Goal: Task Accomplishment & Management: Manage account settings

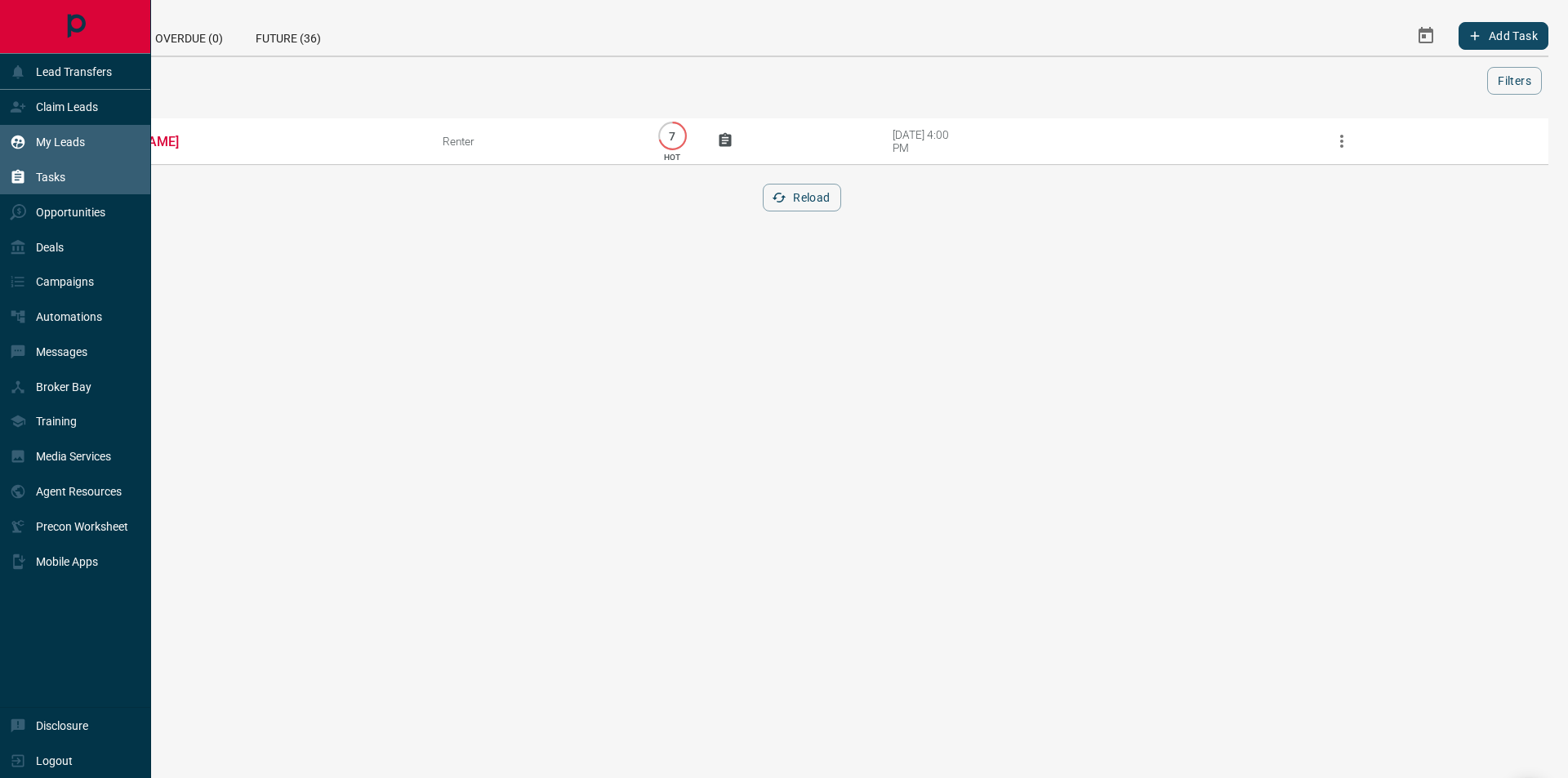
click at [7, 140] on div "My Leads" at bounding box center [76, 142] width 151 height 35
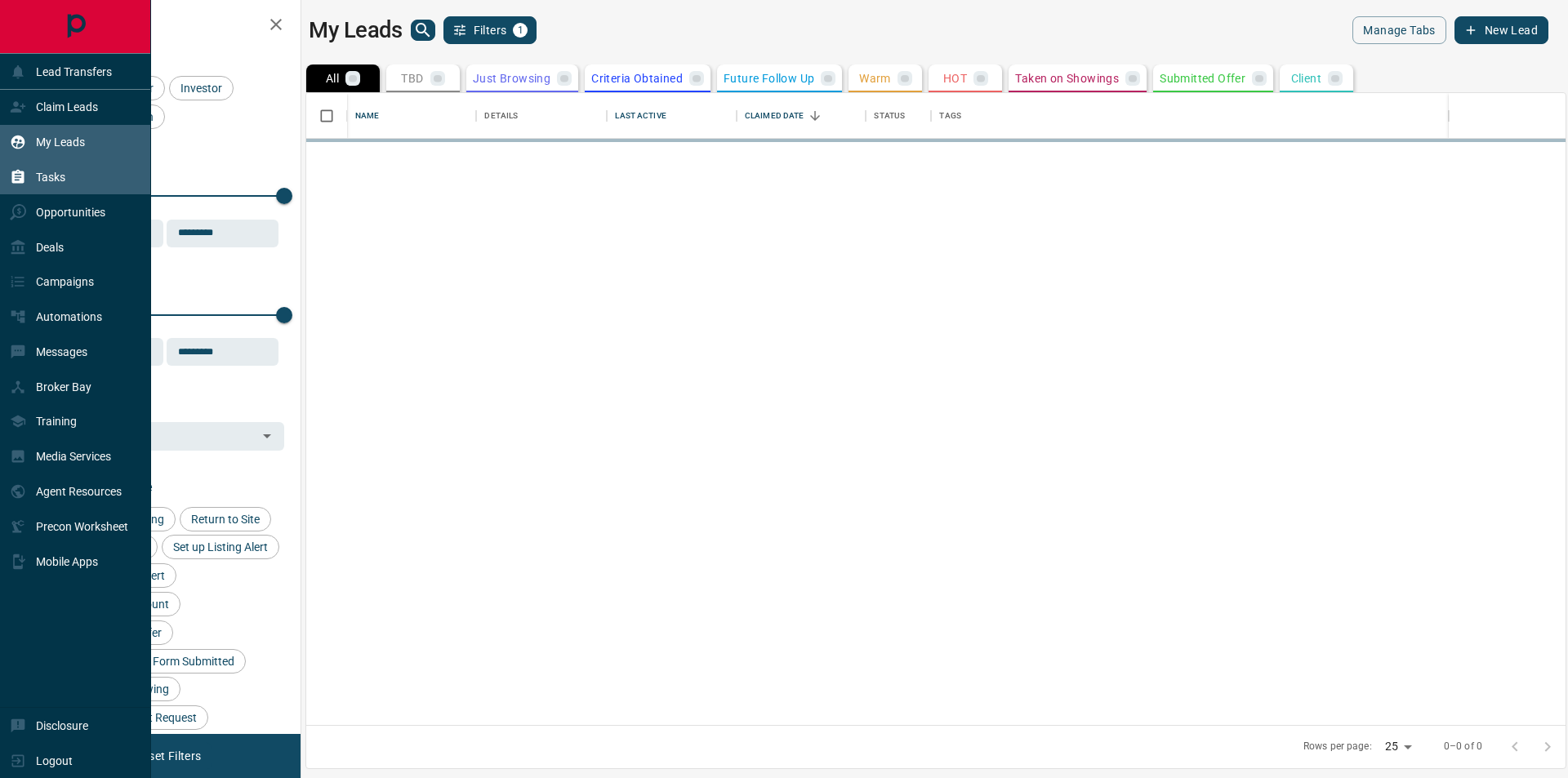
scroll to position [619, 1247]
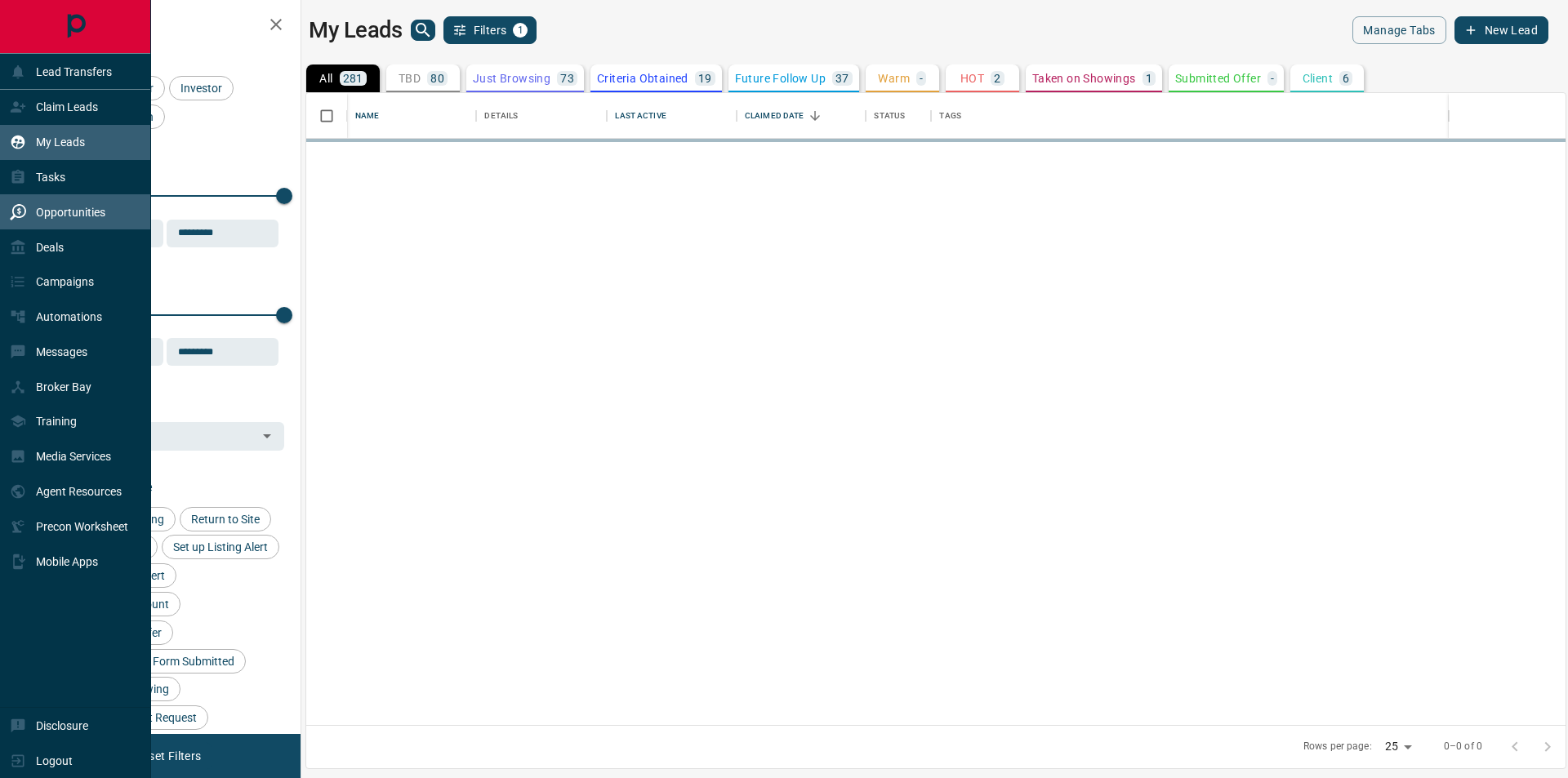
click at [72, 206] on div "Opportunities" at bounding box center [58, 211] width 96 height 27
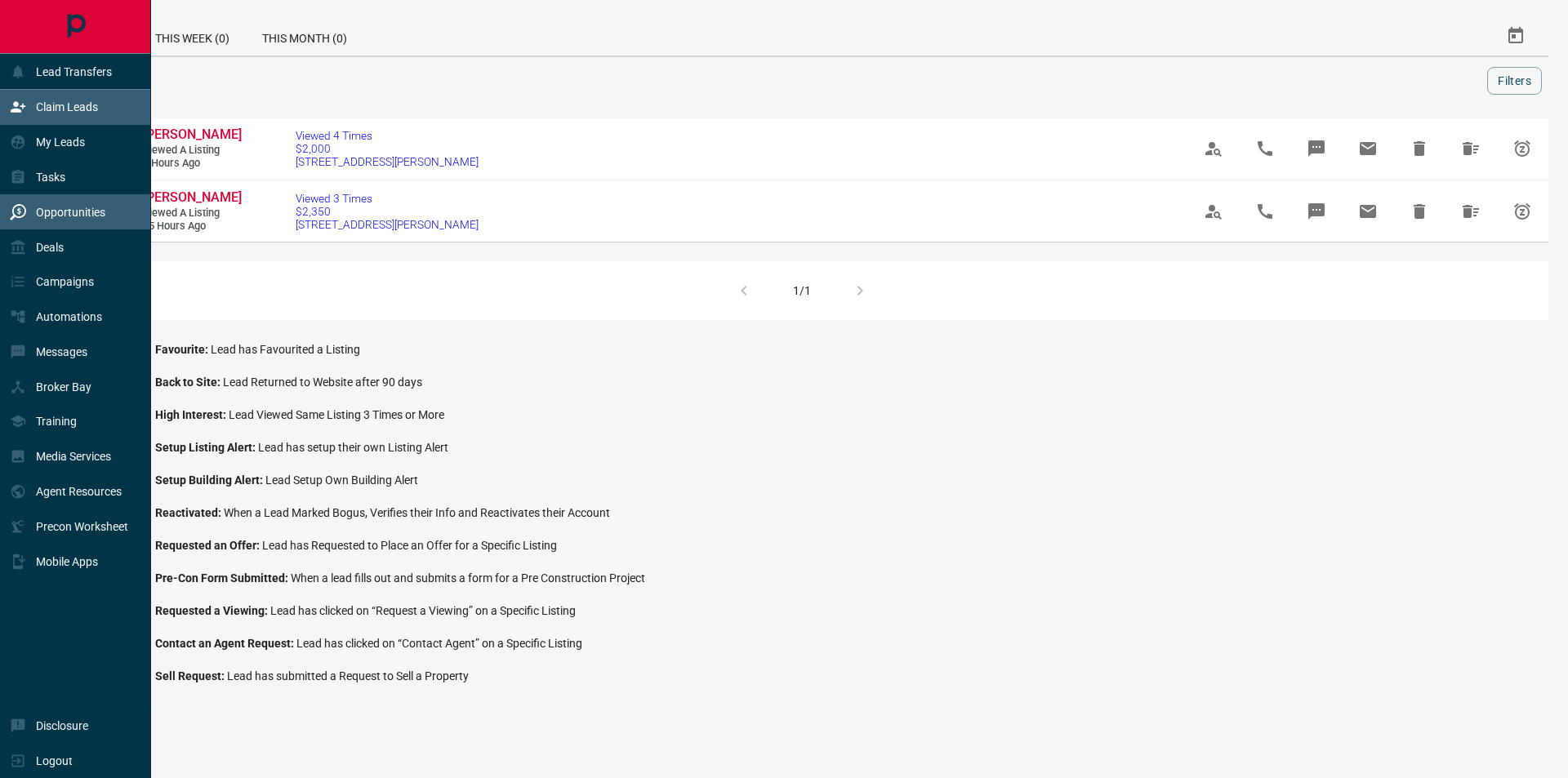
click at [69, 101] on p "Claim Leads" at bounding box center [66, 107] width 62 height 13
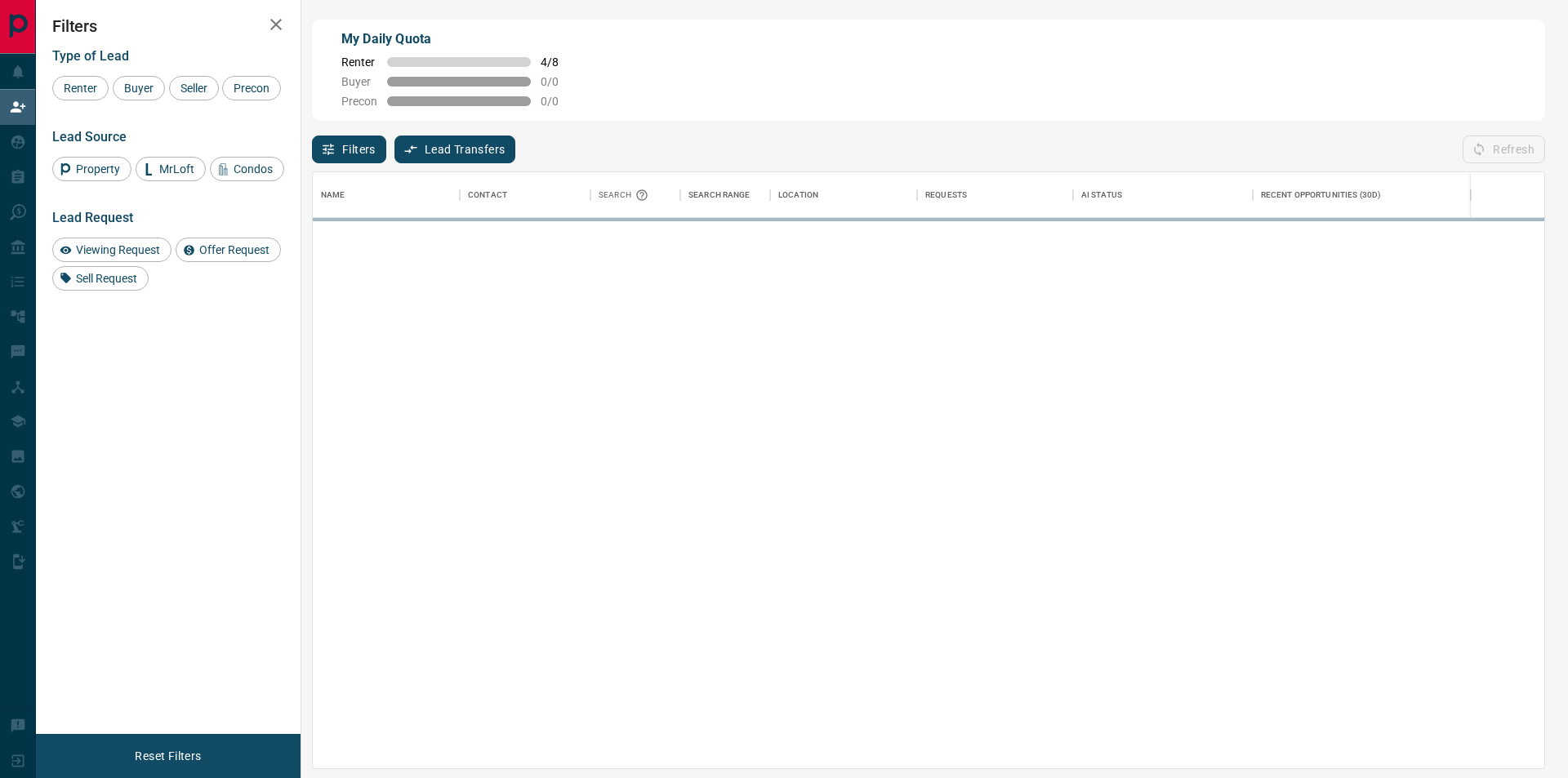
scroll to position [584, 1219]
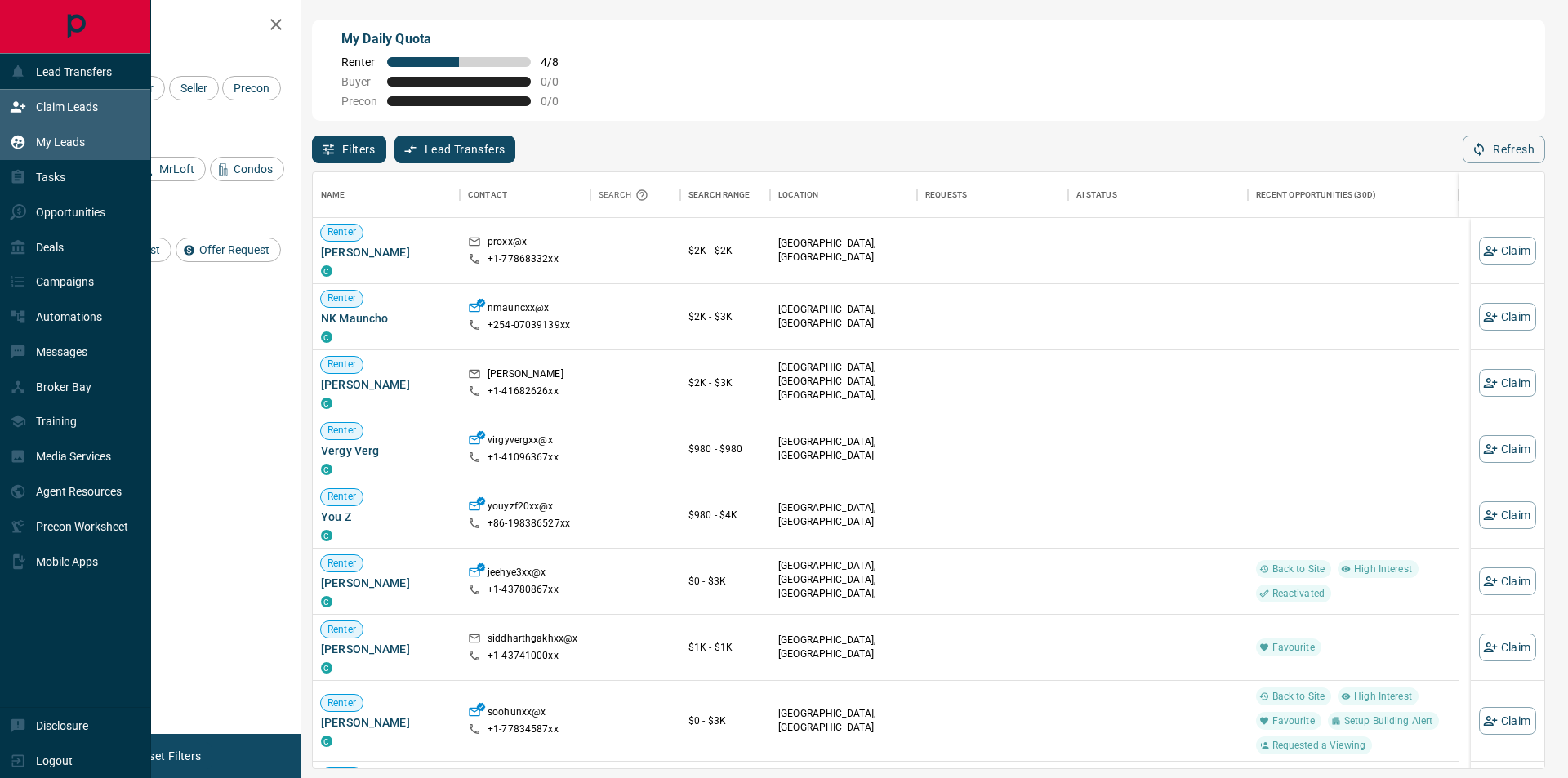
click at [57, 142] on p "My Leads" at bounding box center [60, 142] width 49 height 13
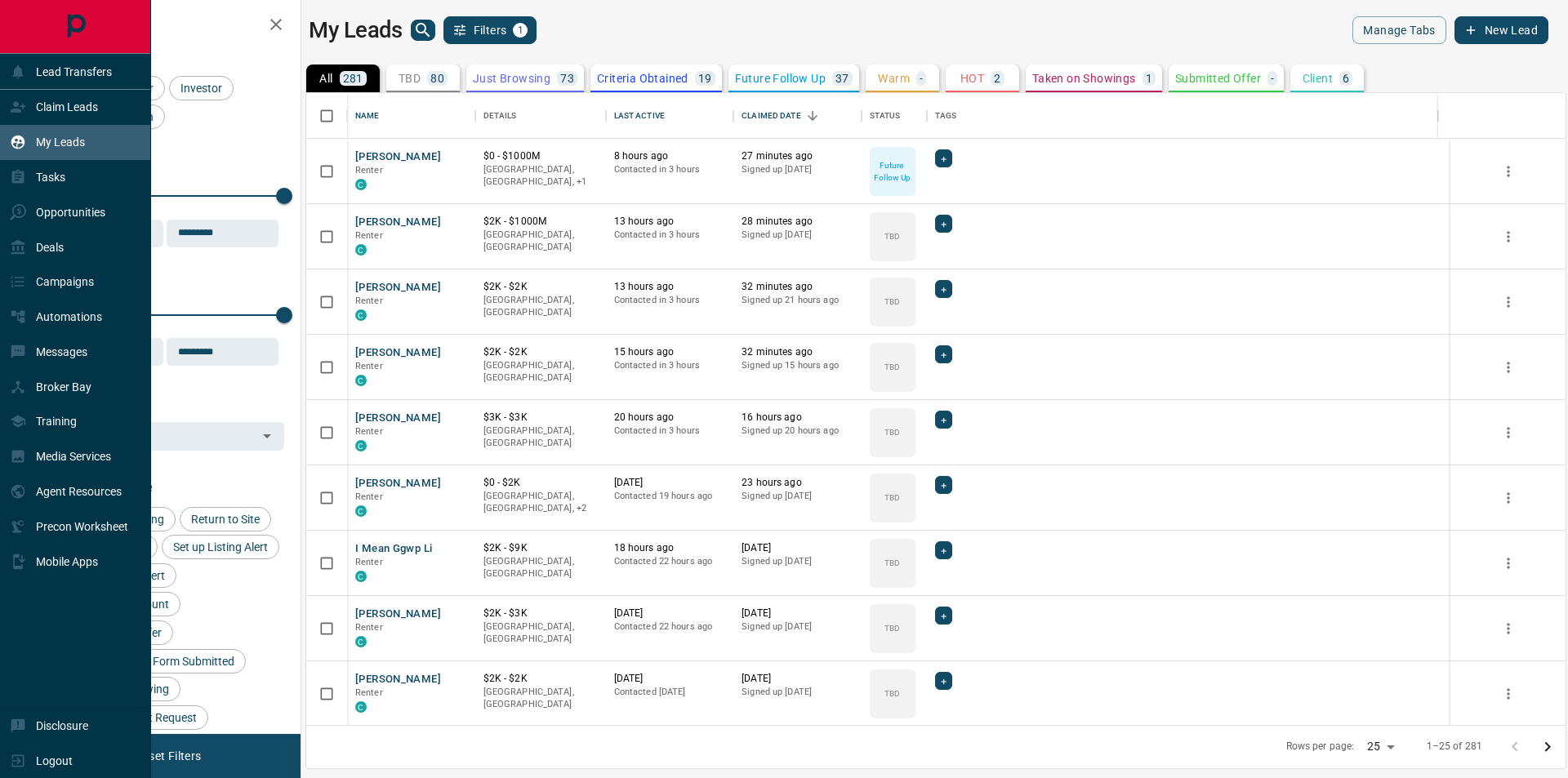
scroll to position [619, 1247]
click at [32, 109] on div "Claim Leads" at bounding box center [54, 107] width 89 height 27
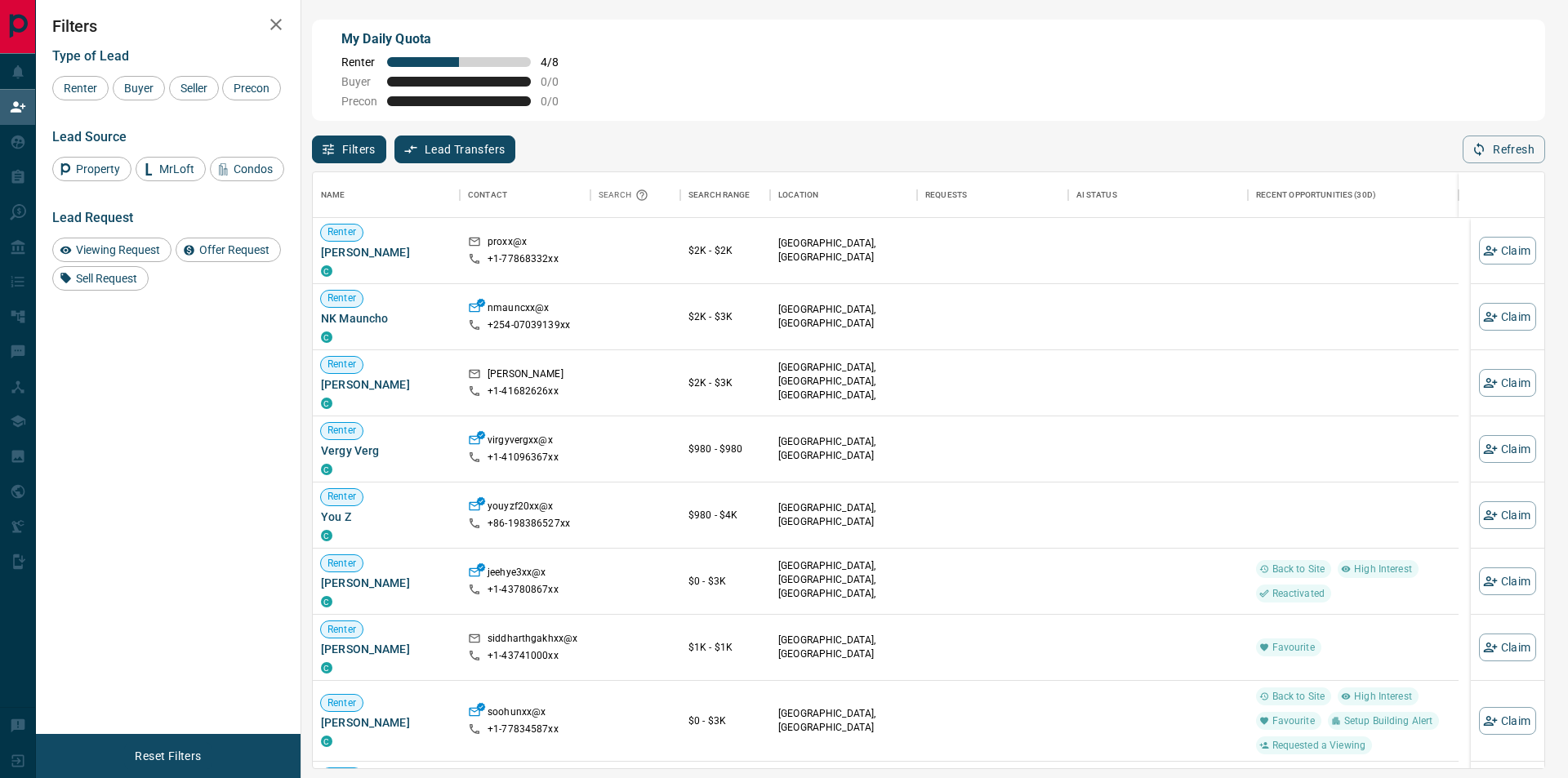
scroll to position [584, 1219]
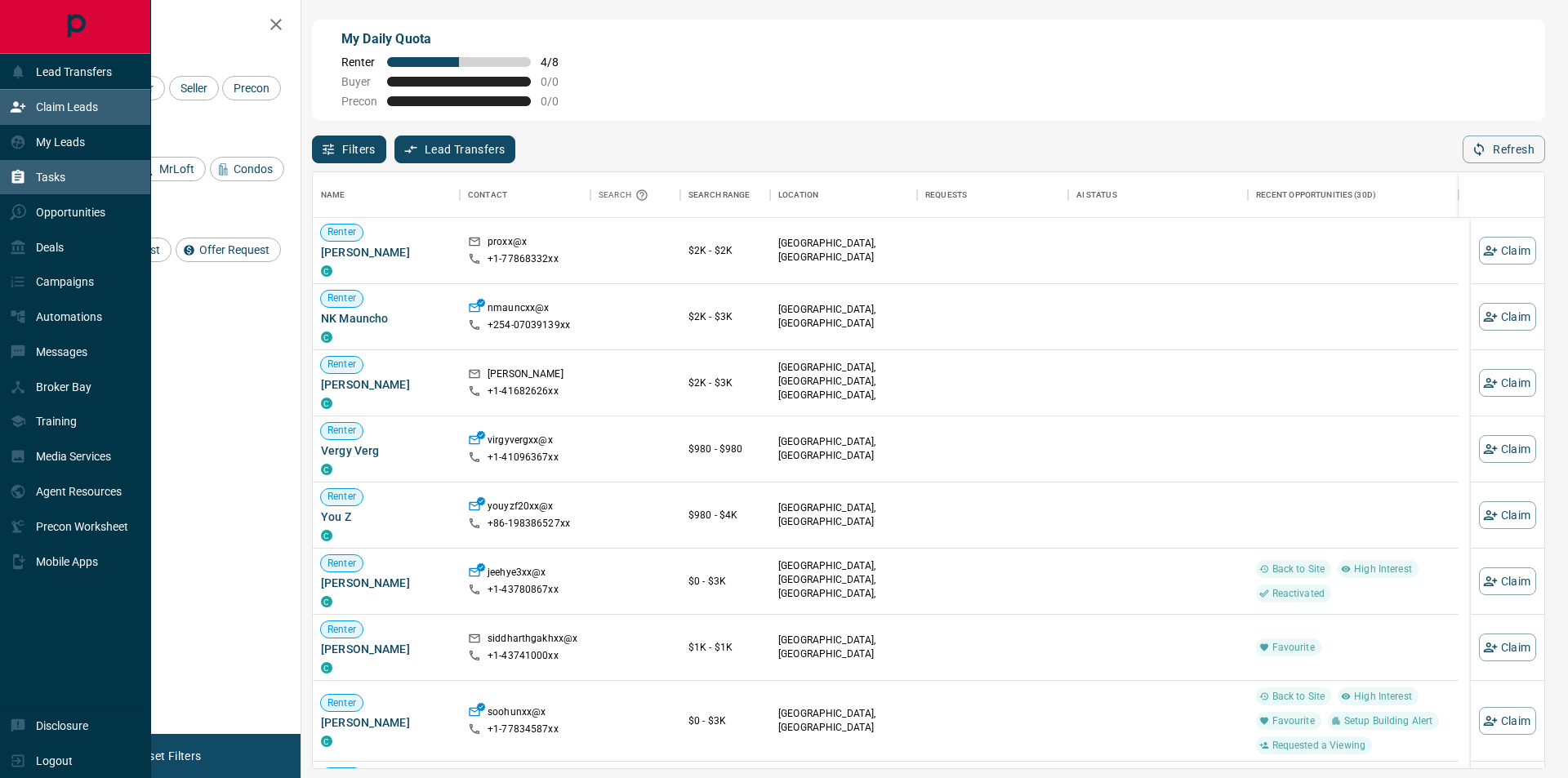
click at [39, 180] on p "Tasks" at bounding box center [51, 177] width 30 height 13
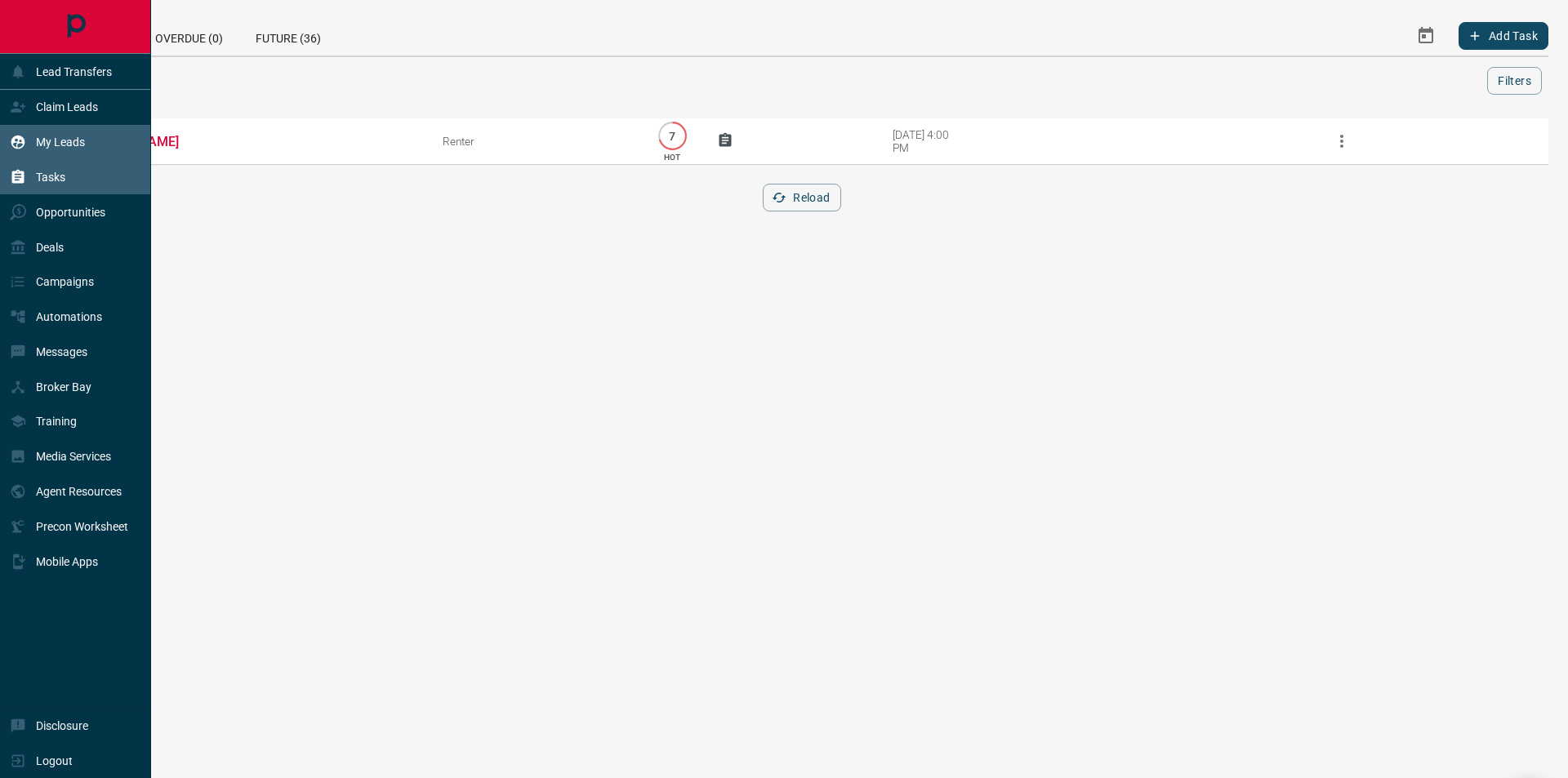
click at [82, 147] on p "My Leads" at bounding box center [60, 142] width 49 height 13
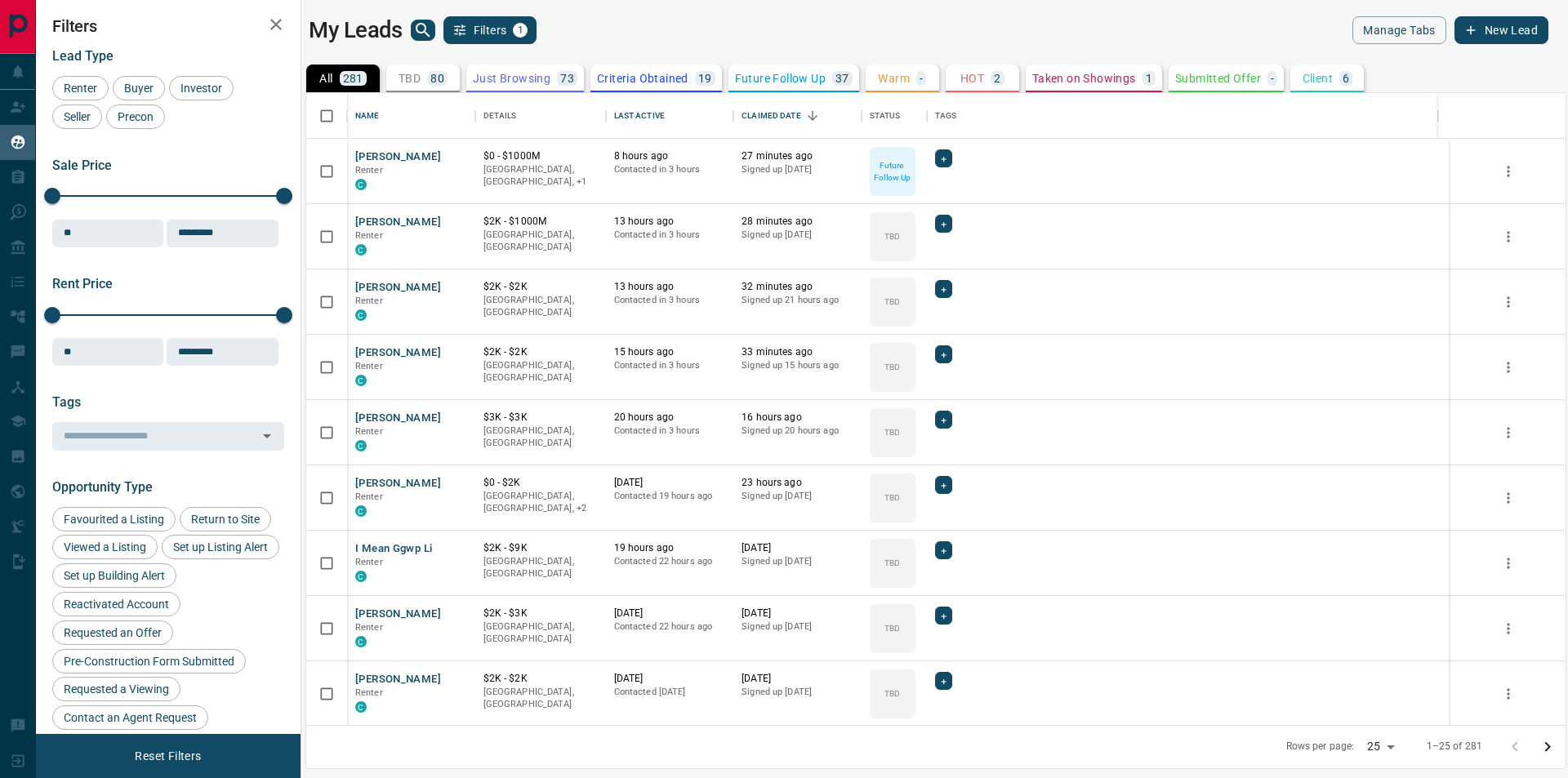
scroll to position [619, 1247]
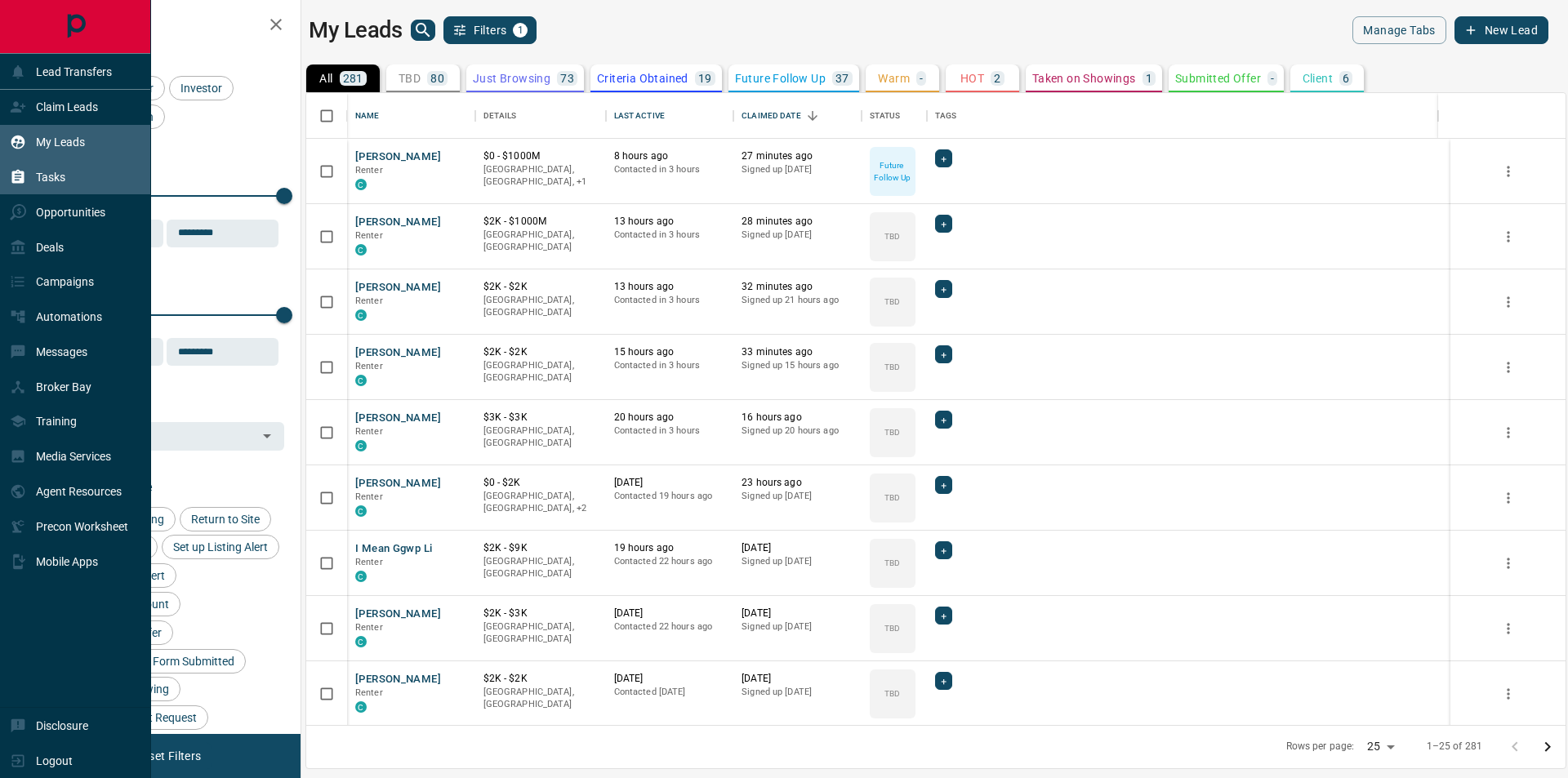
click at [22, 171] on div "Tasks" at bounding box center [38, 177] width 55 height 27
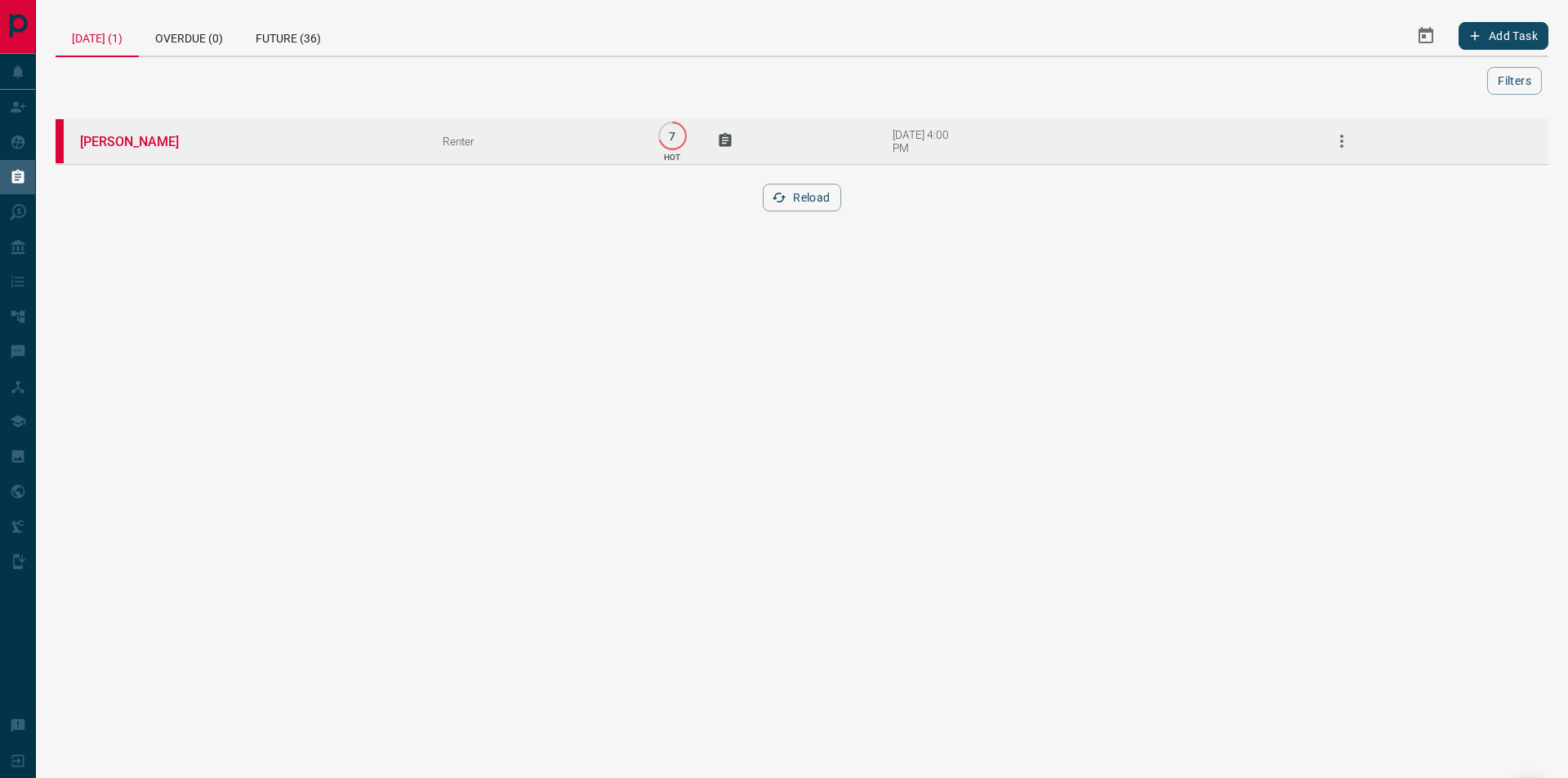
click at [678, 131] on icon at bounding box center [672, 136] width 30 height 29
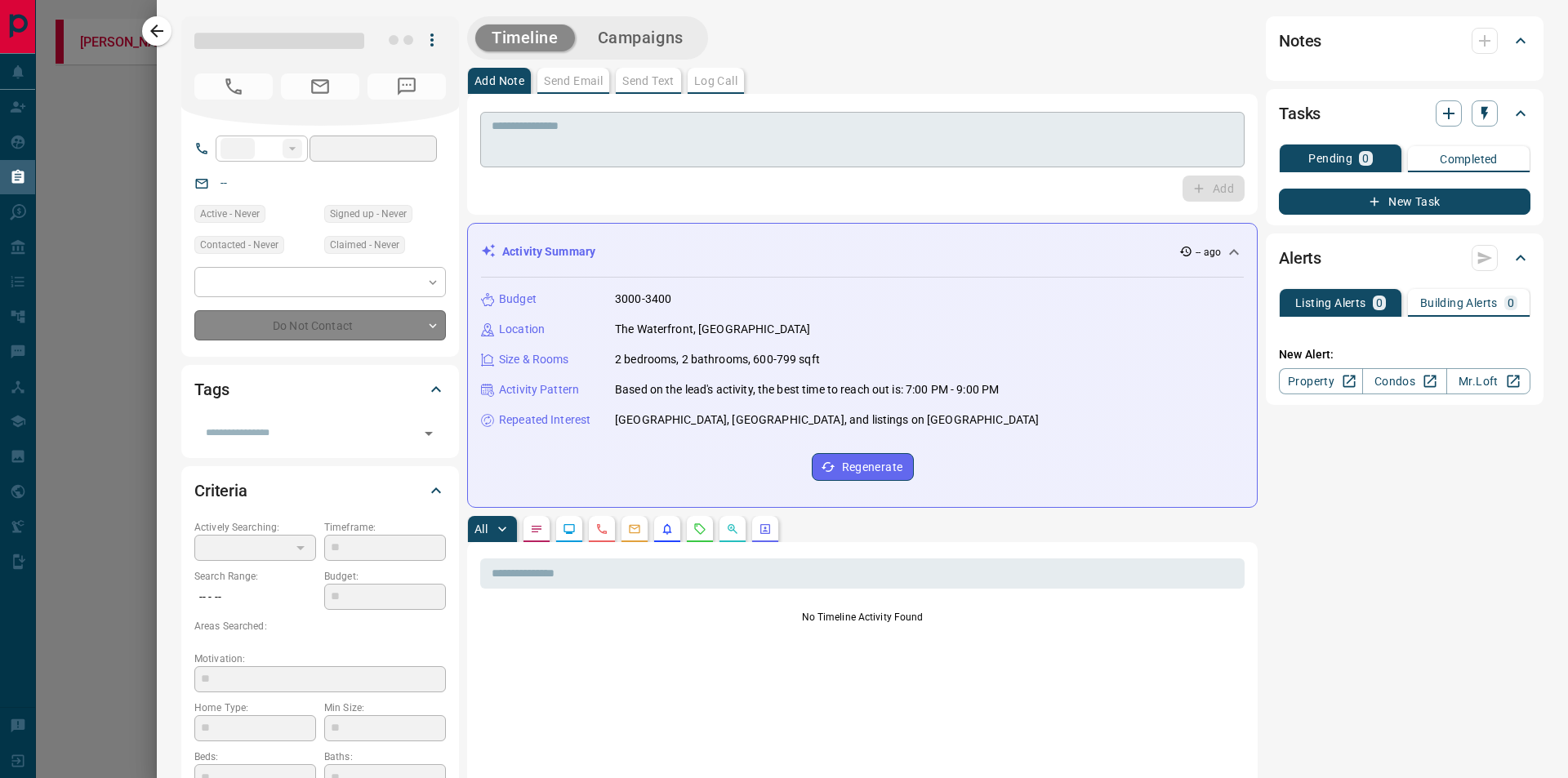
type input "**"
type input "**********"
type input "*"
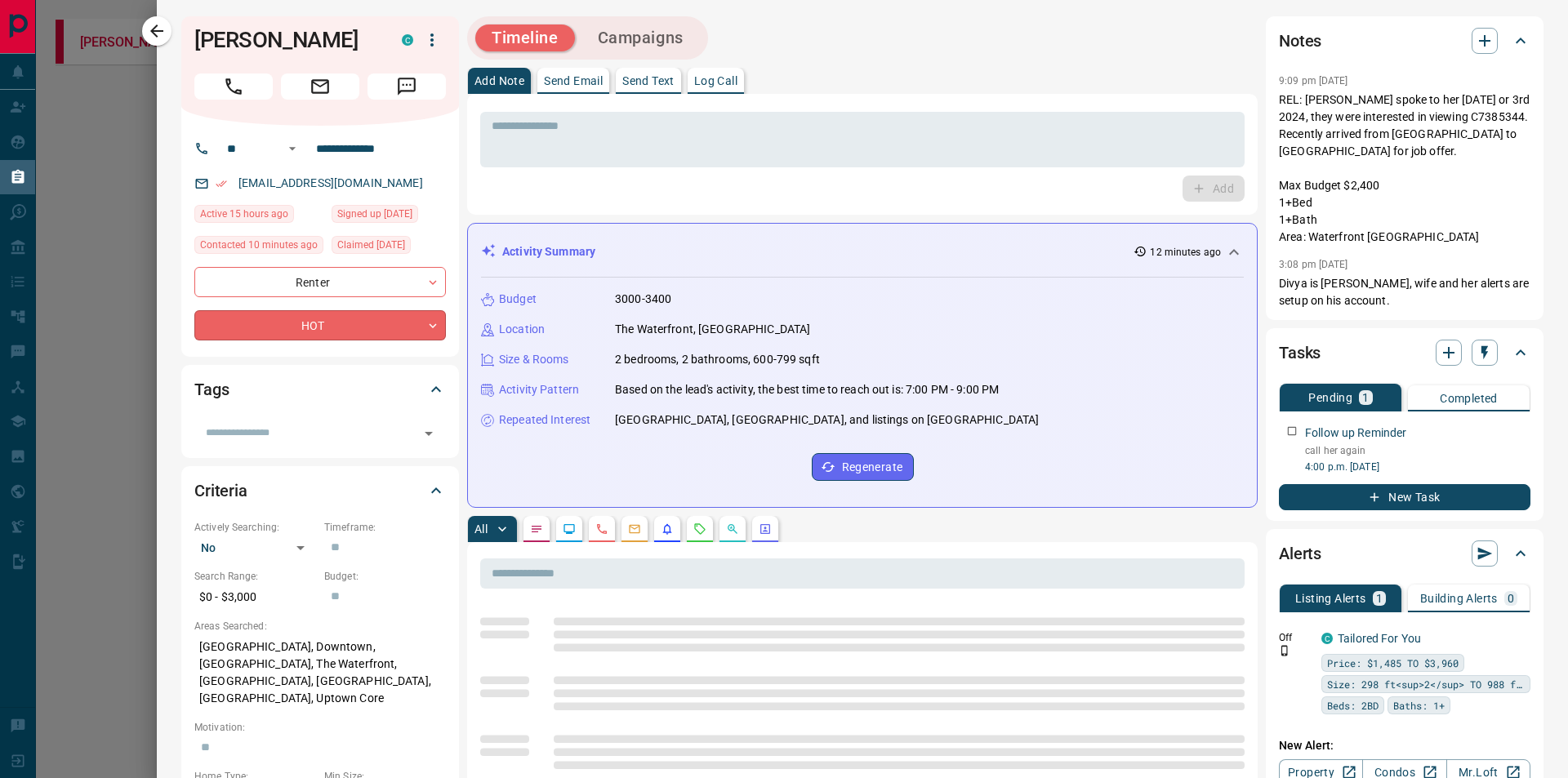
click at [423, 147] on body "**********" at bounding box center [784, 74] width 1568 height 147
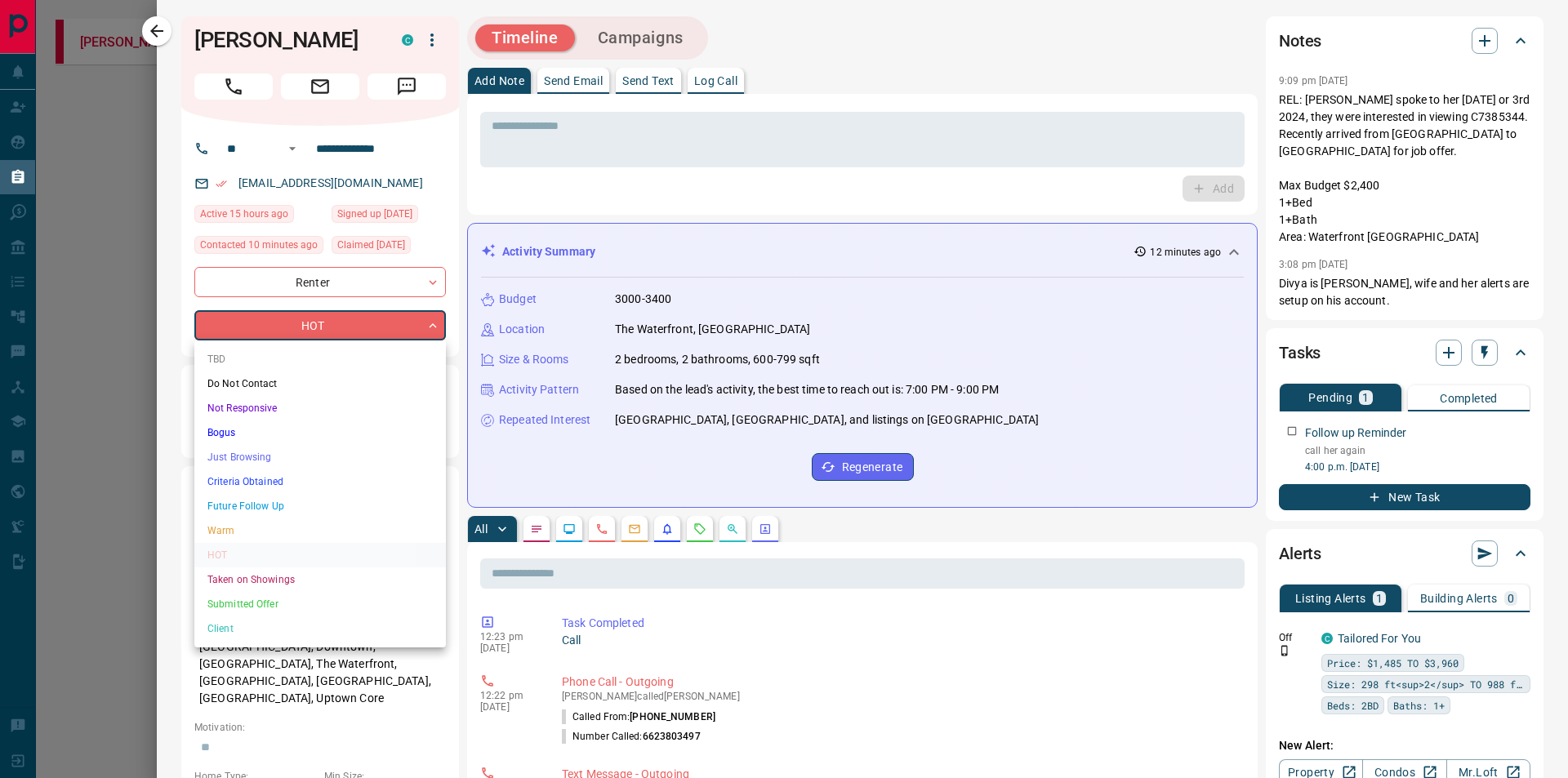
click at [1092, 669] on div at bounding box center [784, 389] width 1568 height 778
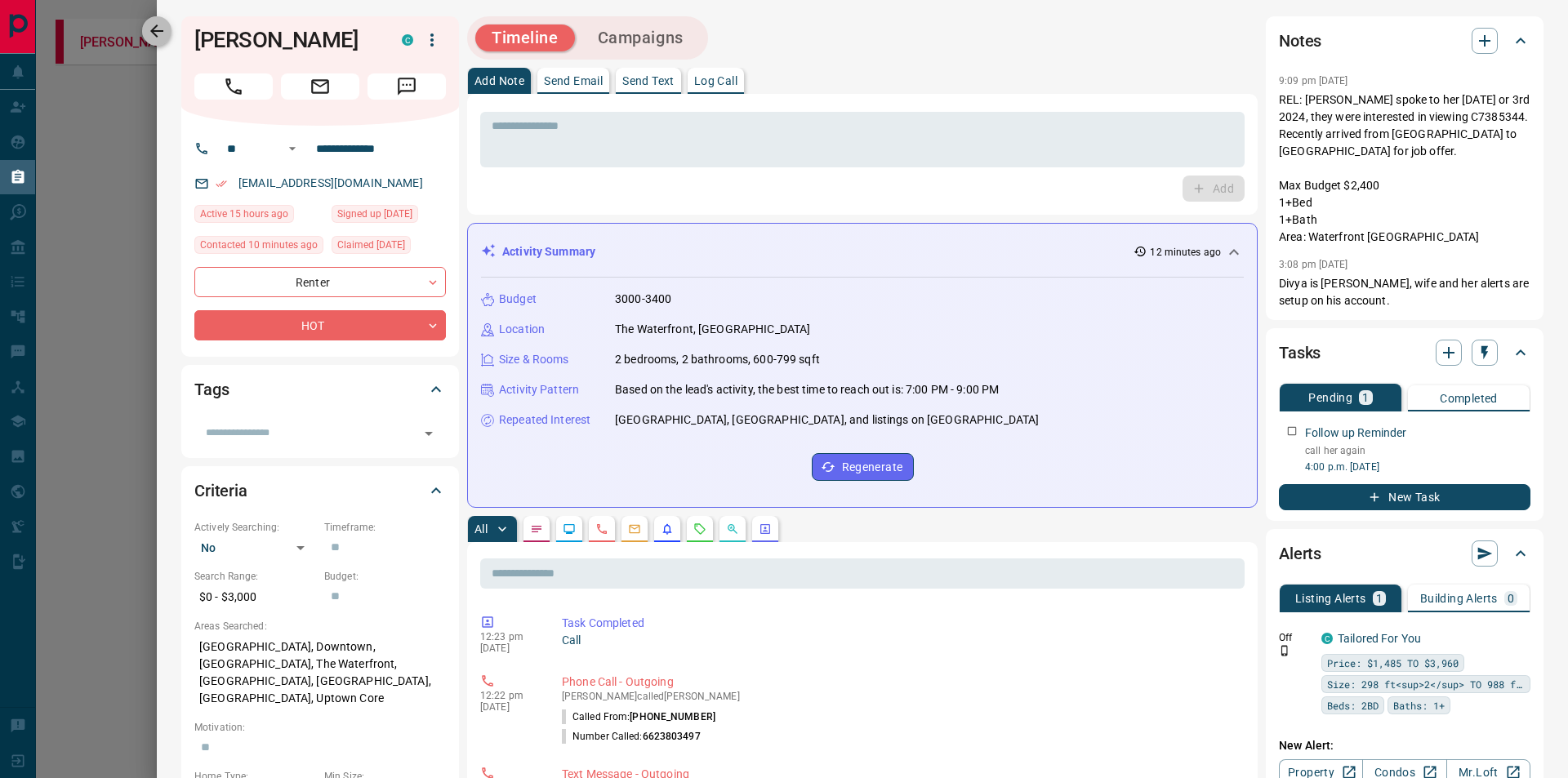
click at [151, 38] on icon "button" at bounding box center [156, 30] width 19 height 19
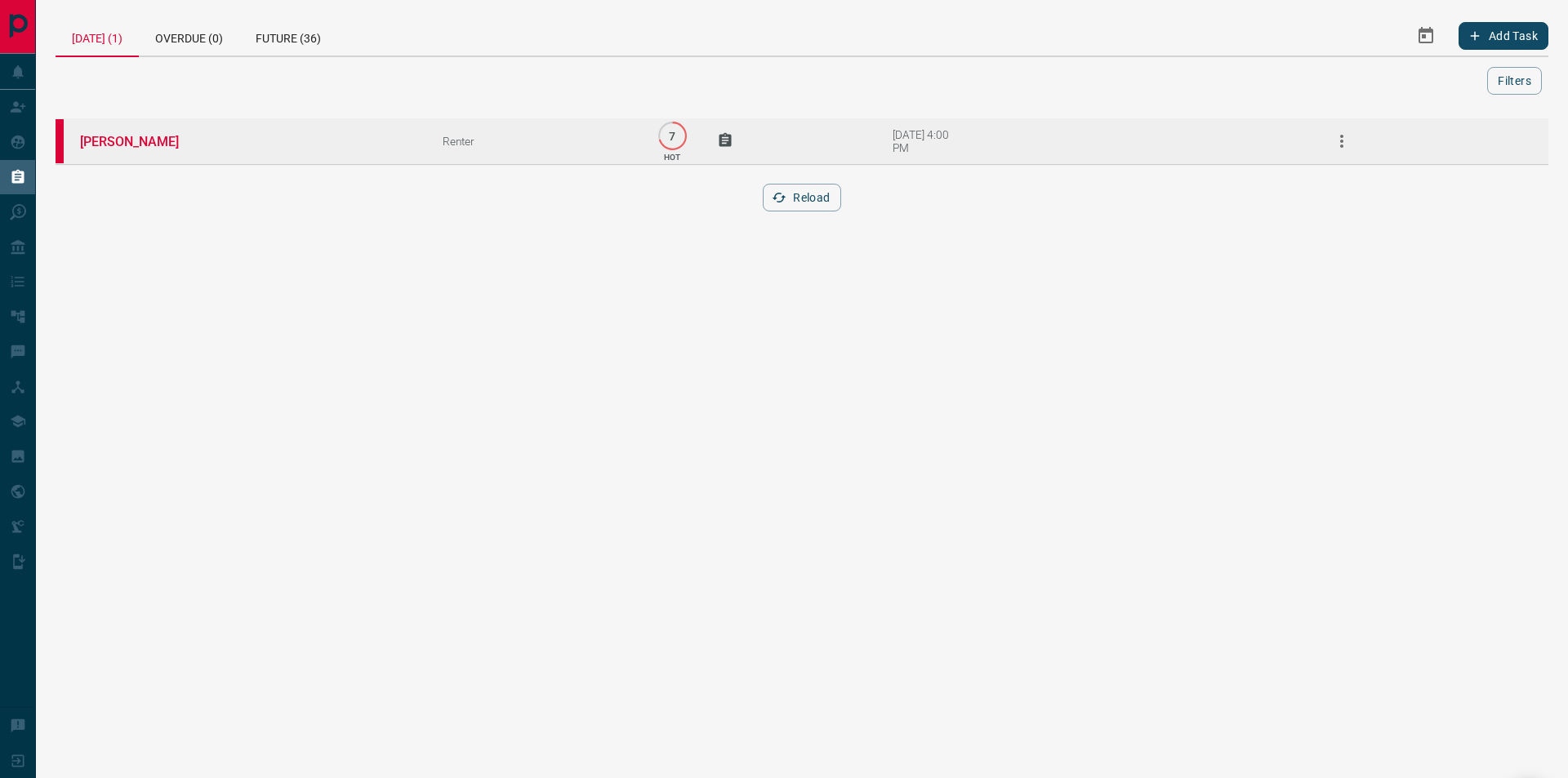
click at [721, 146] on icon at bounding box center [724, 138] width 12 height 14
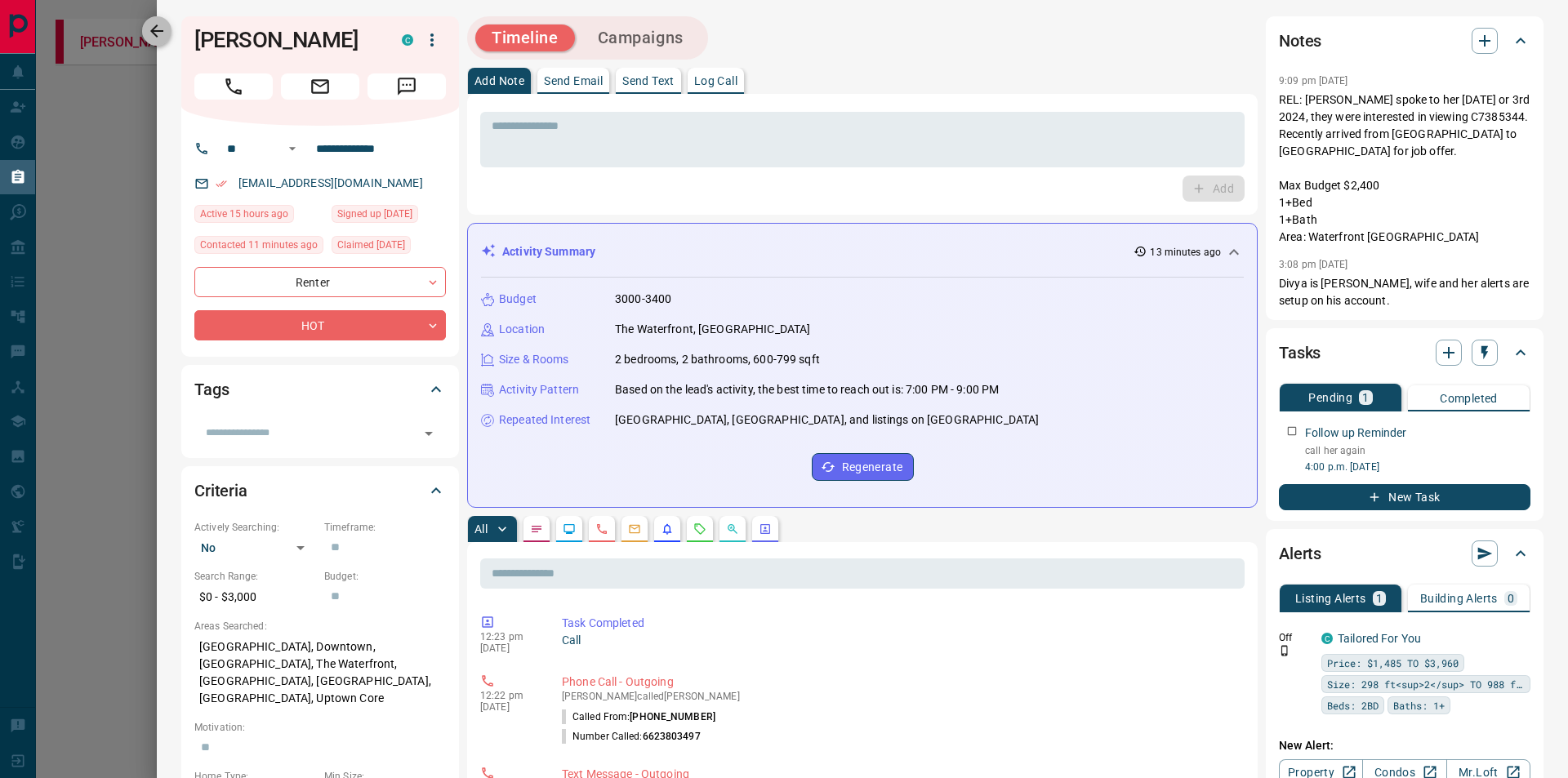
click at [150, 31] on icon "button" at bounding box center [157, 31] width 13 height 13
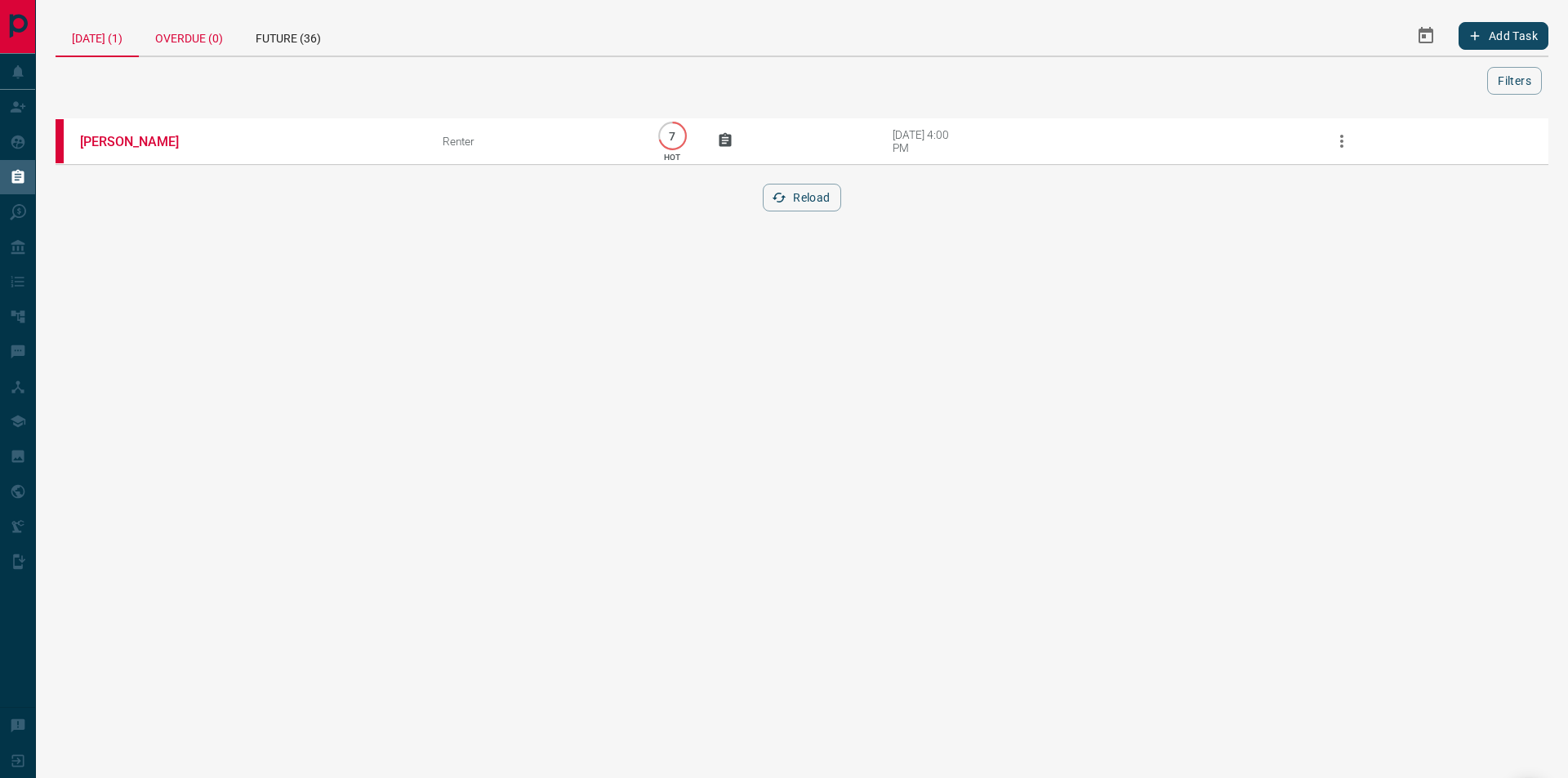
click at [170, 48] on div "Overdue (0)" at bounding box center [188, 36] width 101 height 39
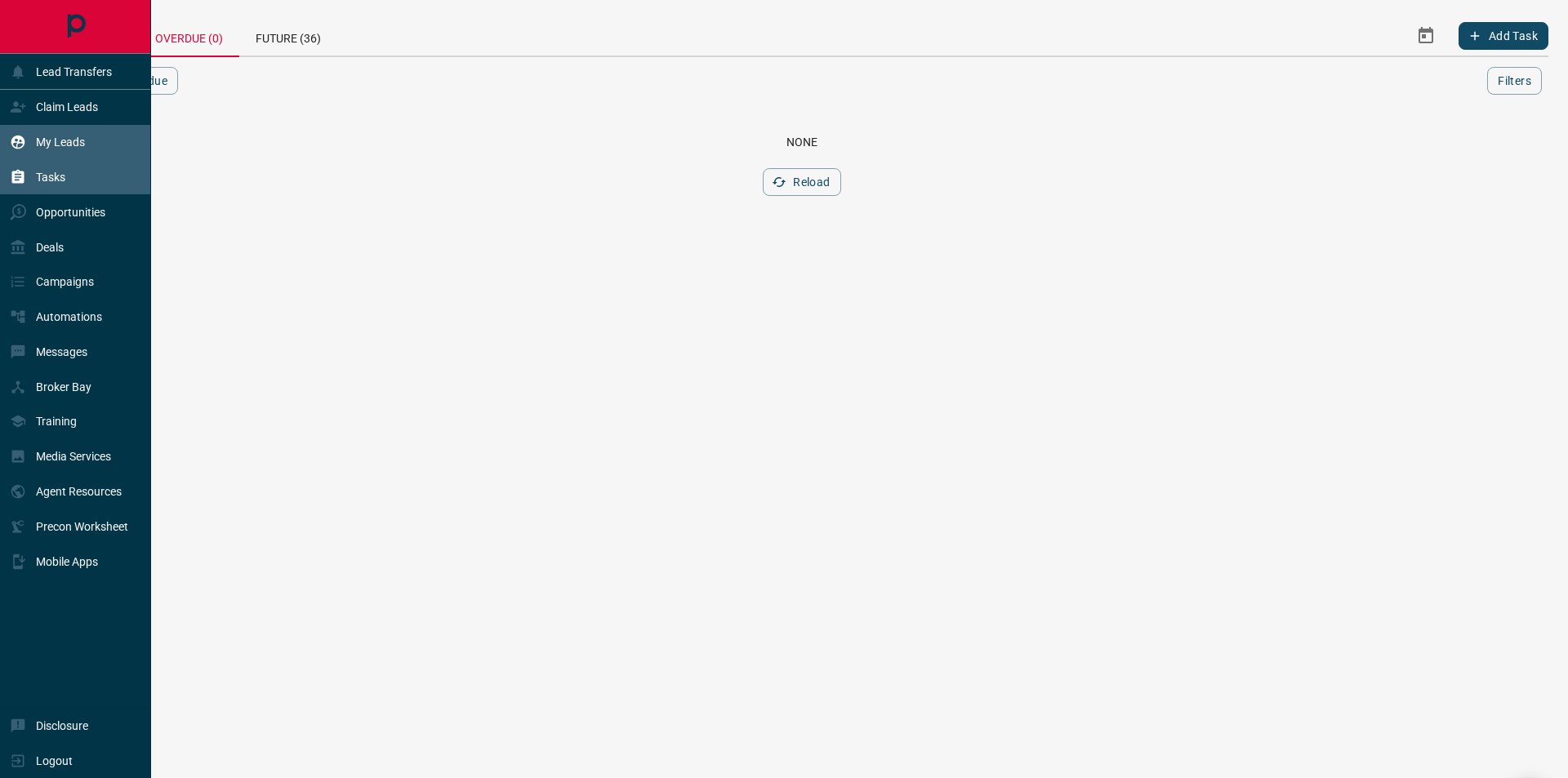
click at [30, 141] on div "My Leads" at bounding box center [47, 142] width 75 height 27
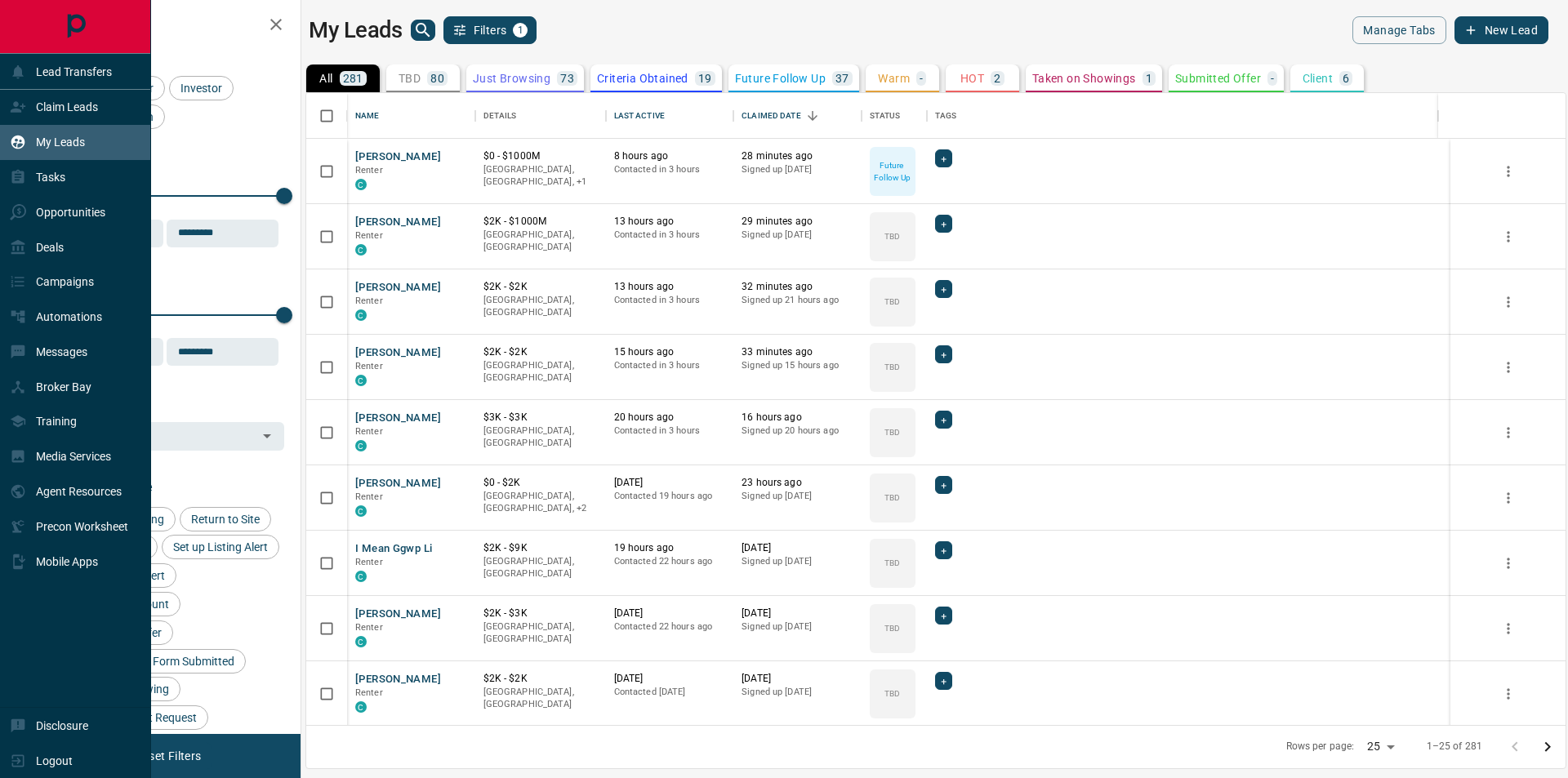
scroll to position [619, 1247]
click at [52, 100] on div "Claim Leads" at bounding box center [54, 107] width 89 height 27
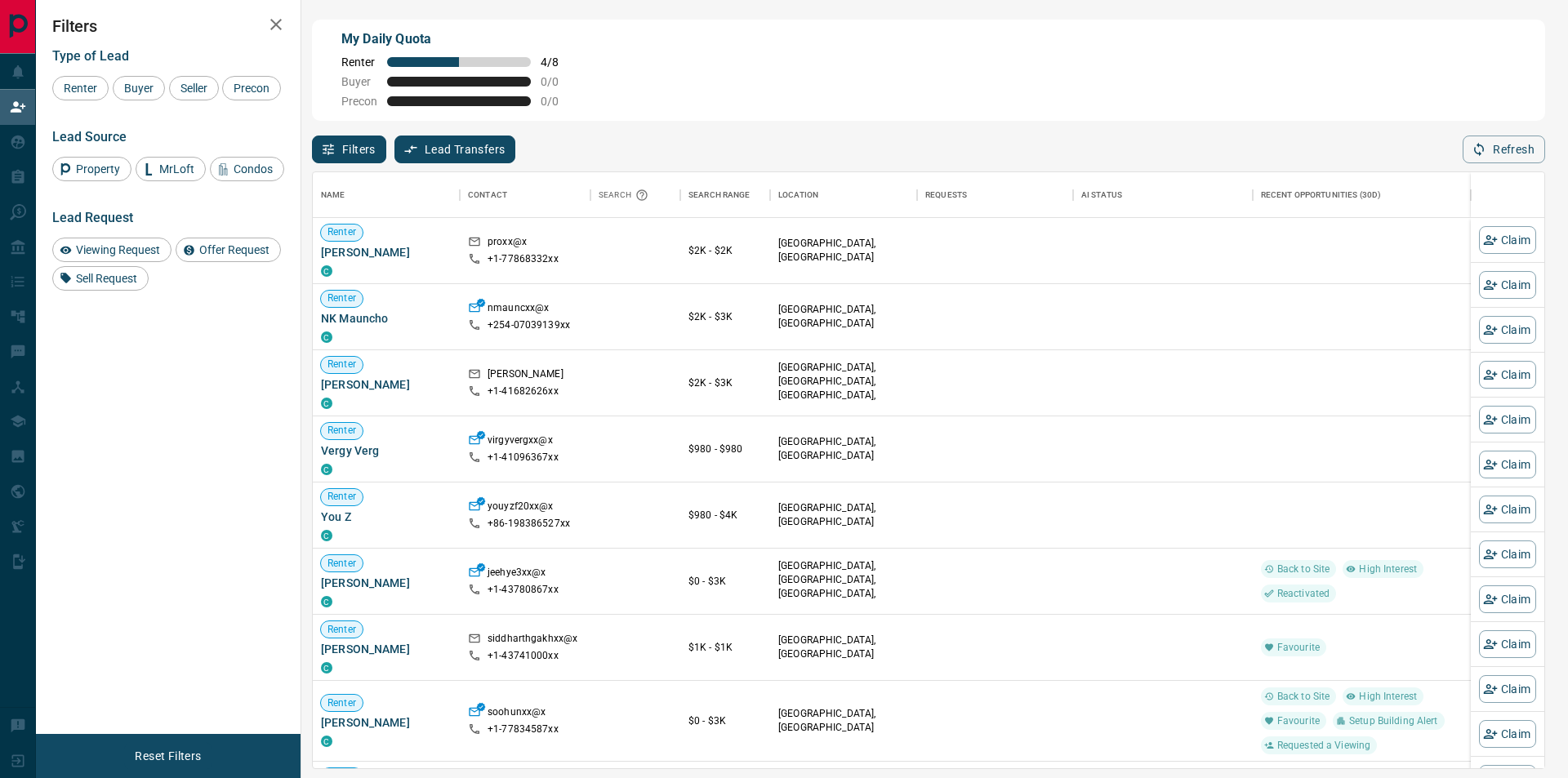
scroll to position [584, 1219]
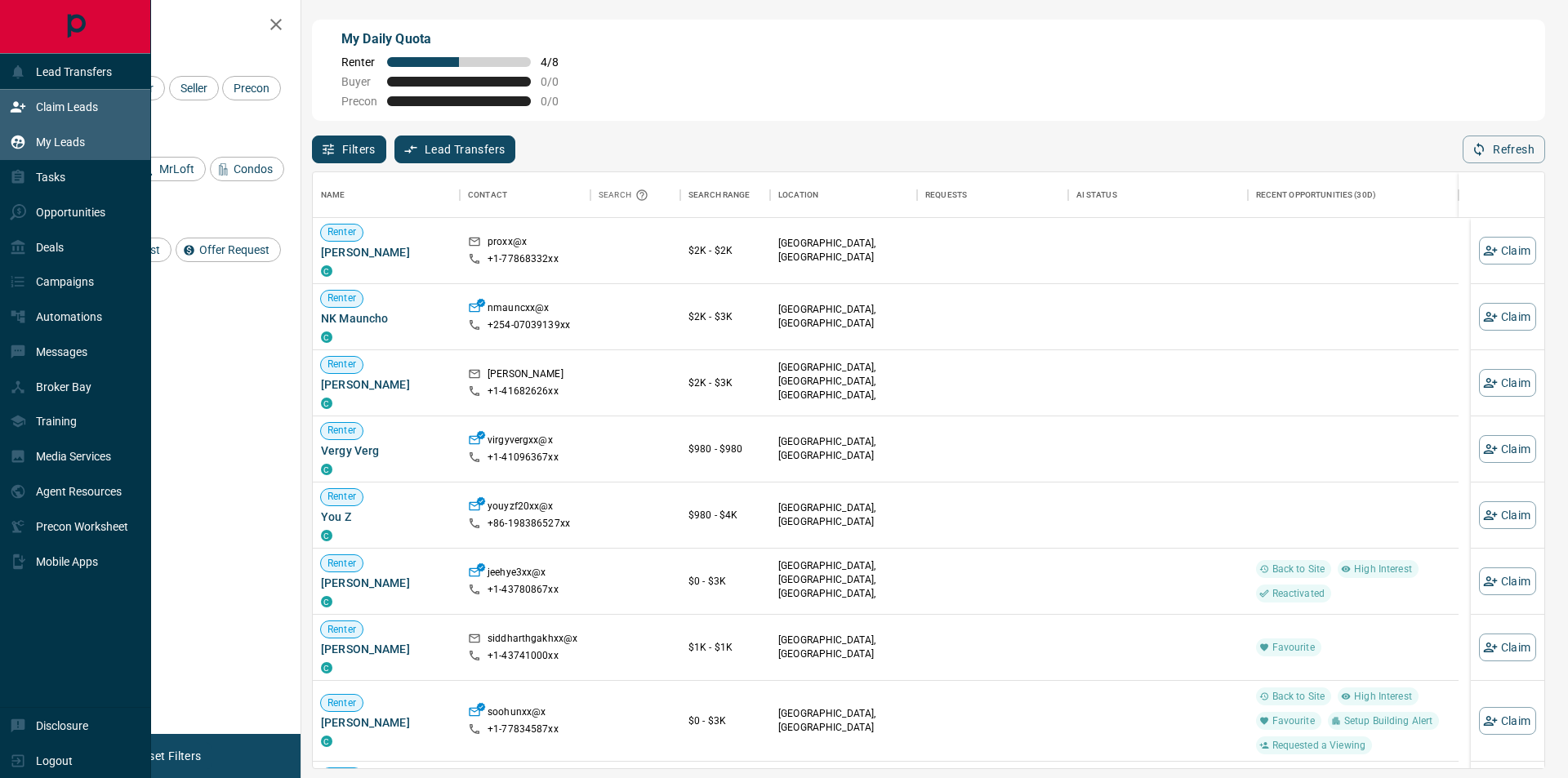
click at [22, 153] on div "My Leads" at bounding box center [47, 142] width 75 height 27
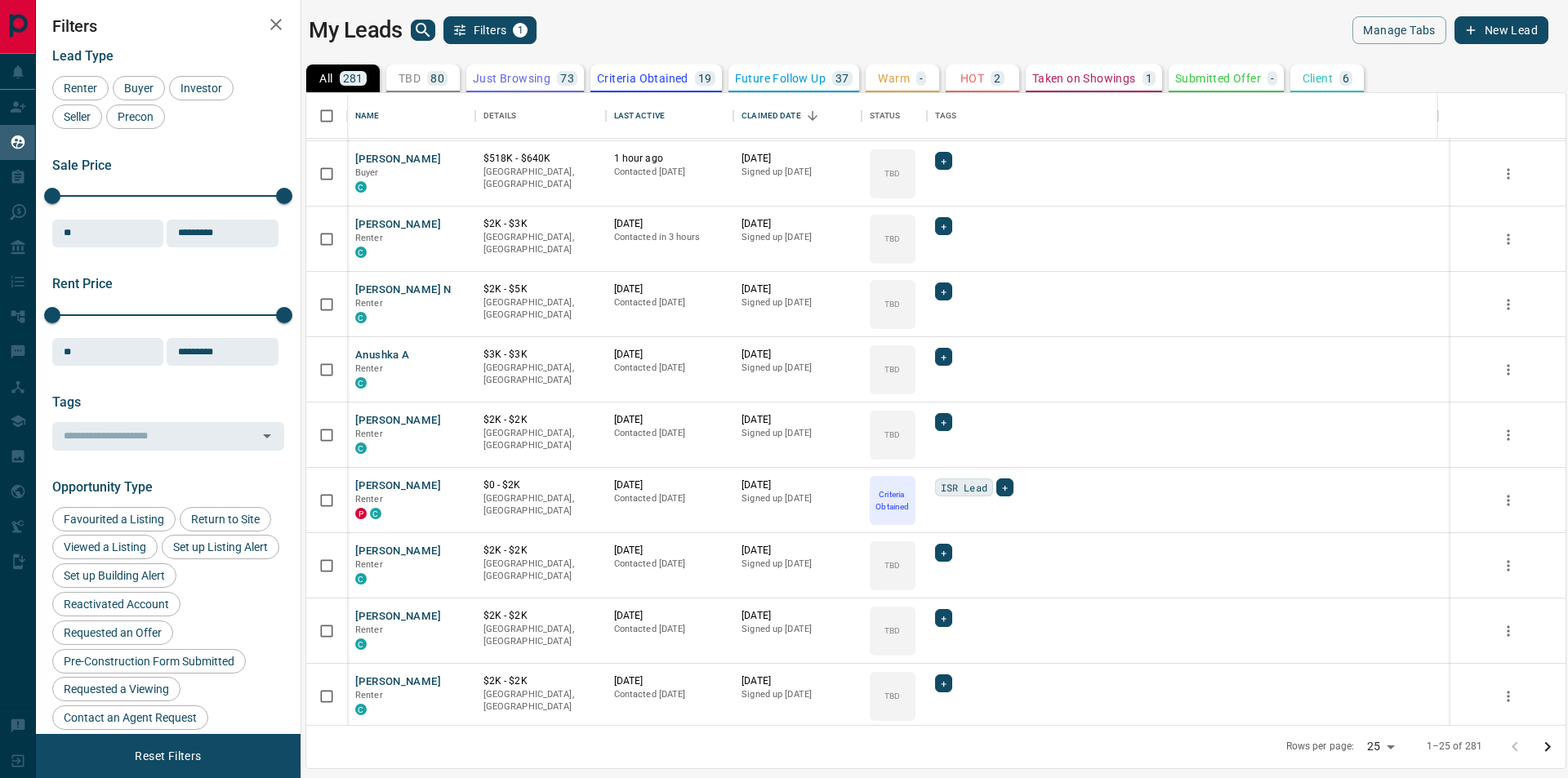
scroll to position [653, 0]
click at [418, 487] on button "[PERSON_NAME]" at bounding box center [398, 483] width 86 height 16
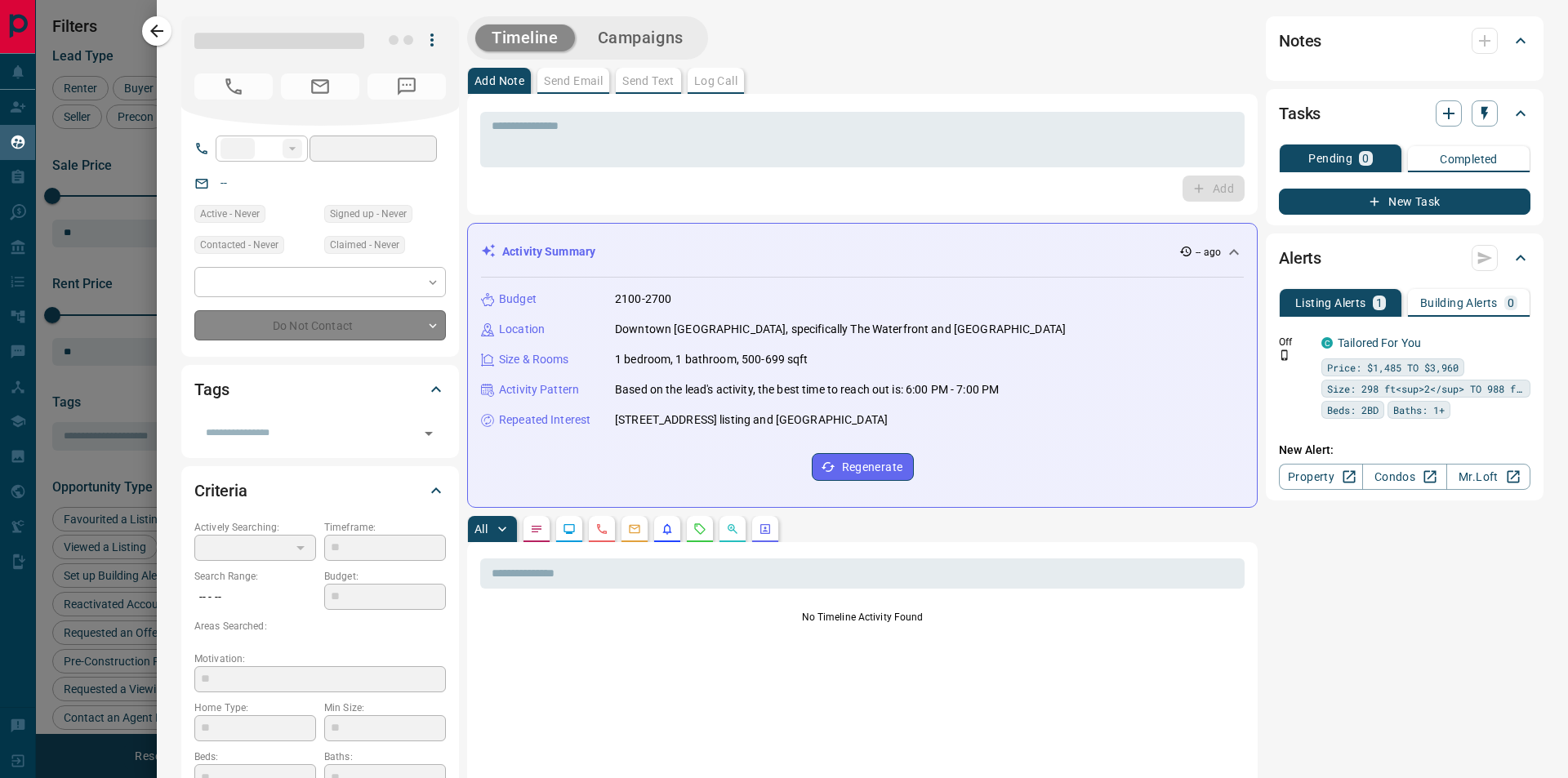
type input "***"
type input "**********"
type input "*"
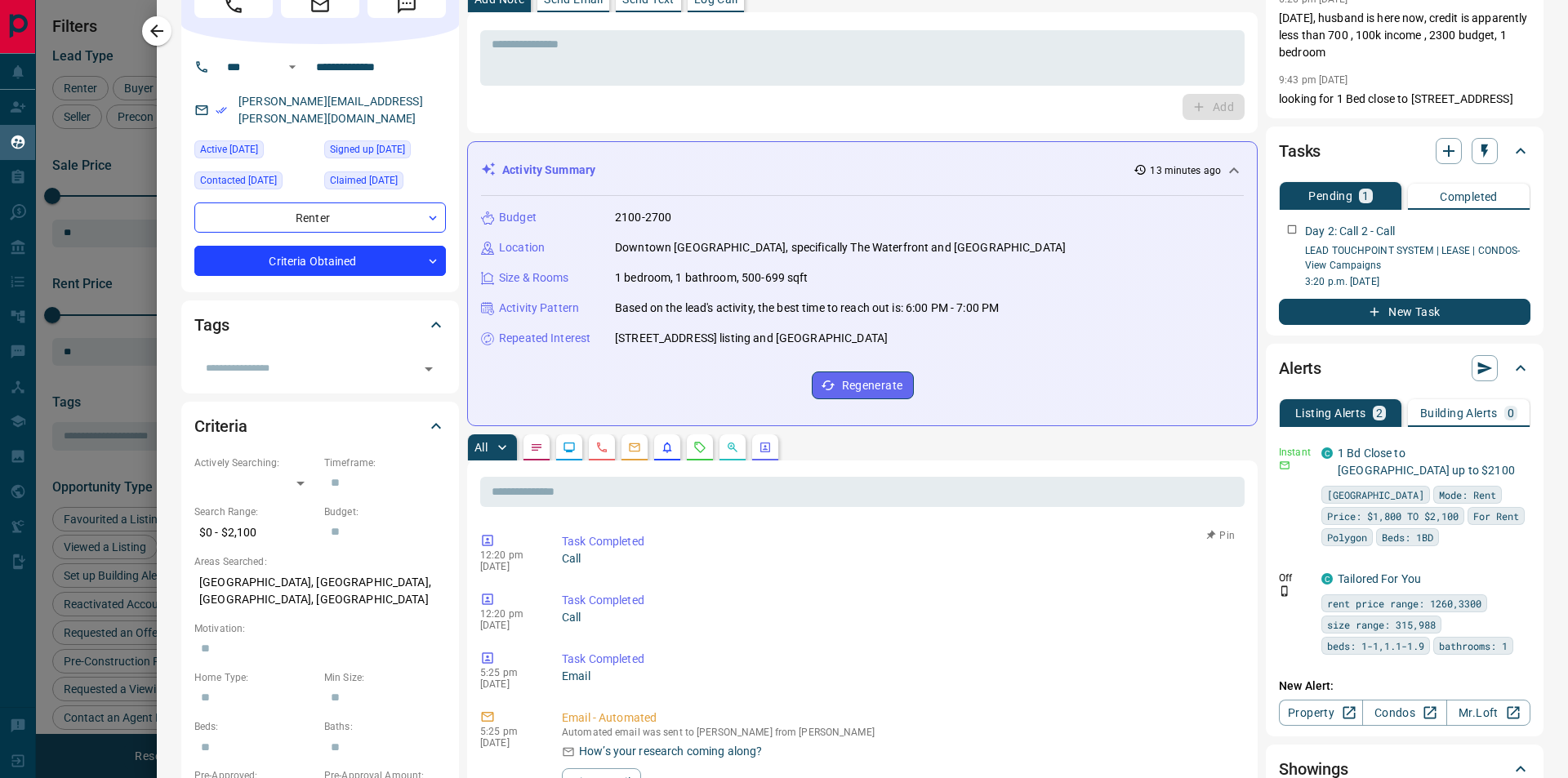
scroll to position [0, 0]
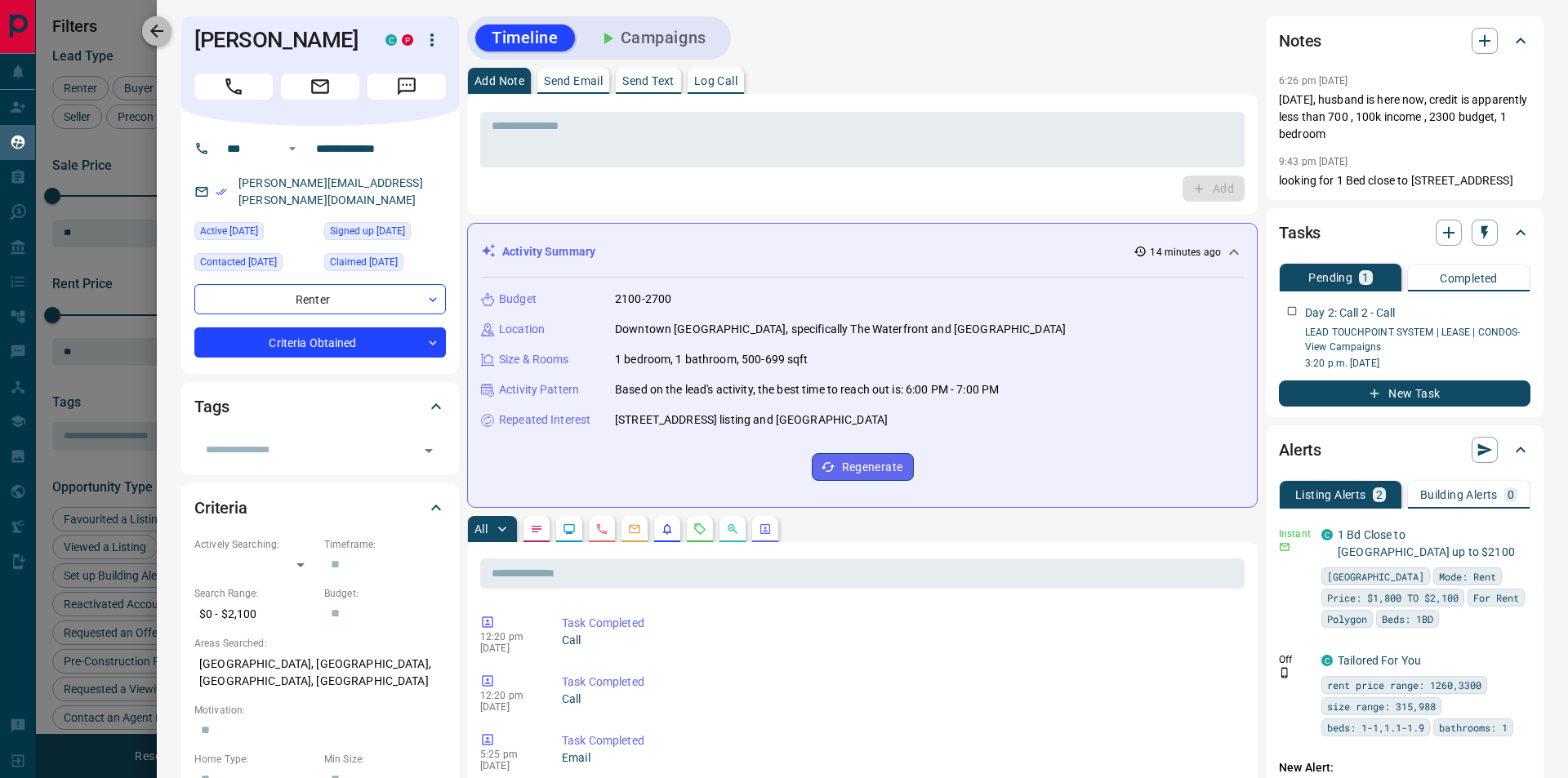
click at [164, 25] on icon "button" at bounding box center [156, 30] width 19 height 19
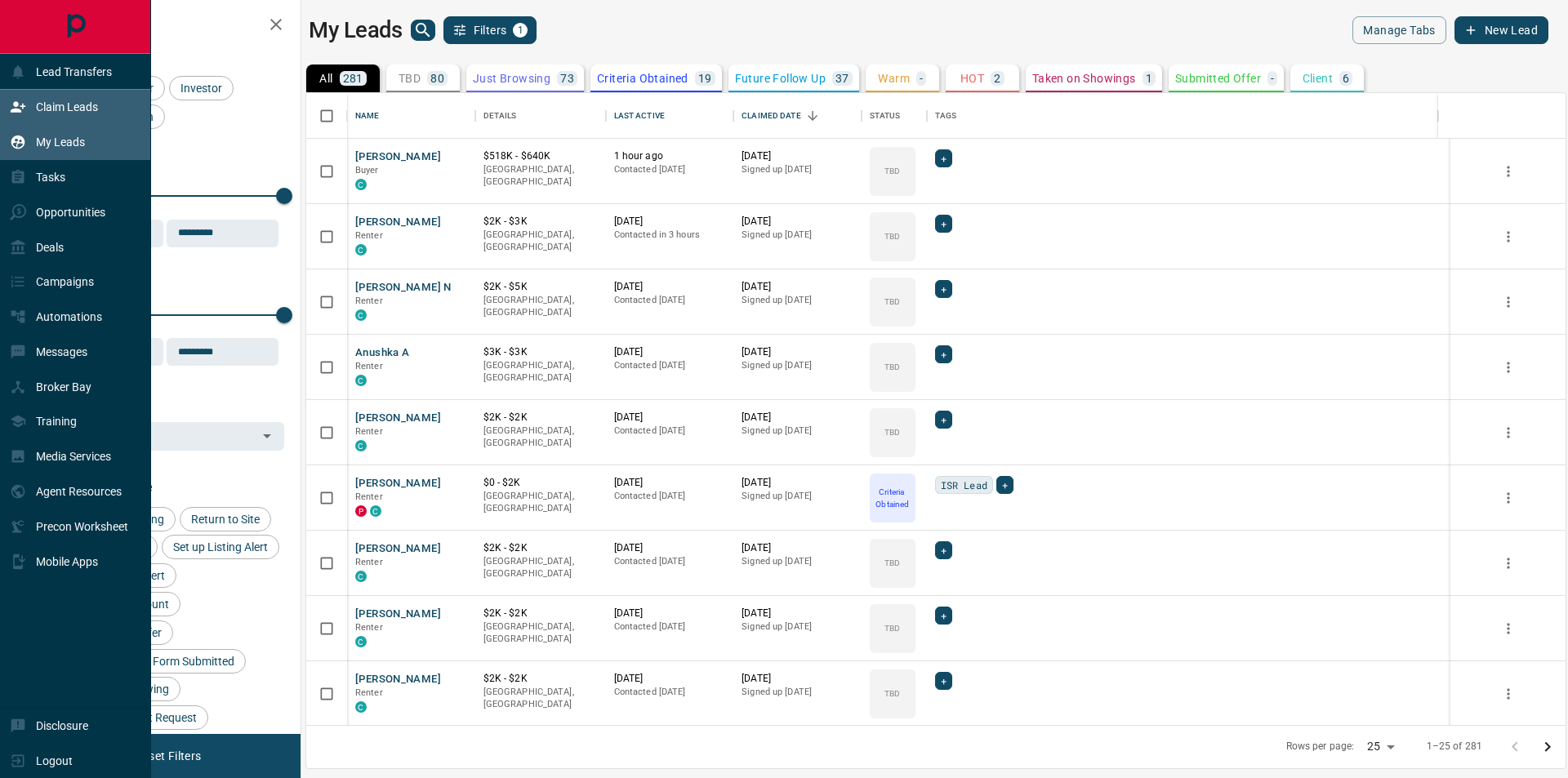
click at [28, 111] on div "Claim Leads" at bounding box center [54, 107] width 89 height 27
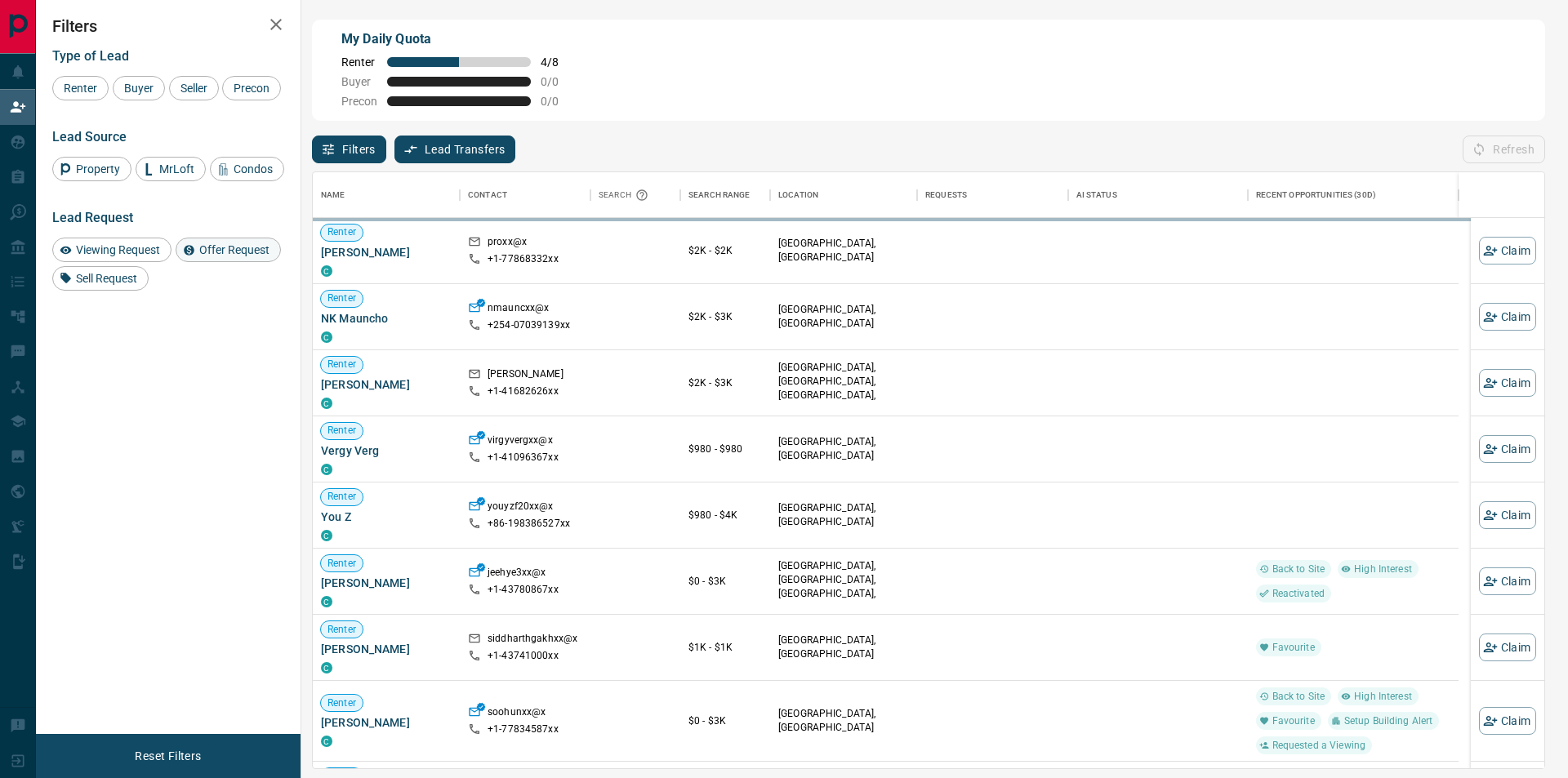
scroll to position [584, 1219]
